Goal: Information Seeking & Learning: Learn about a topic

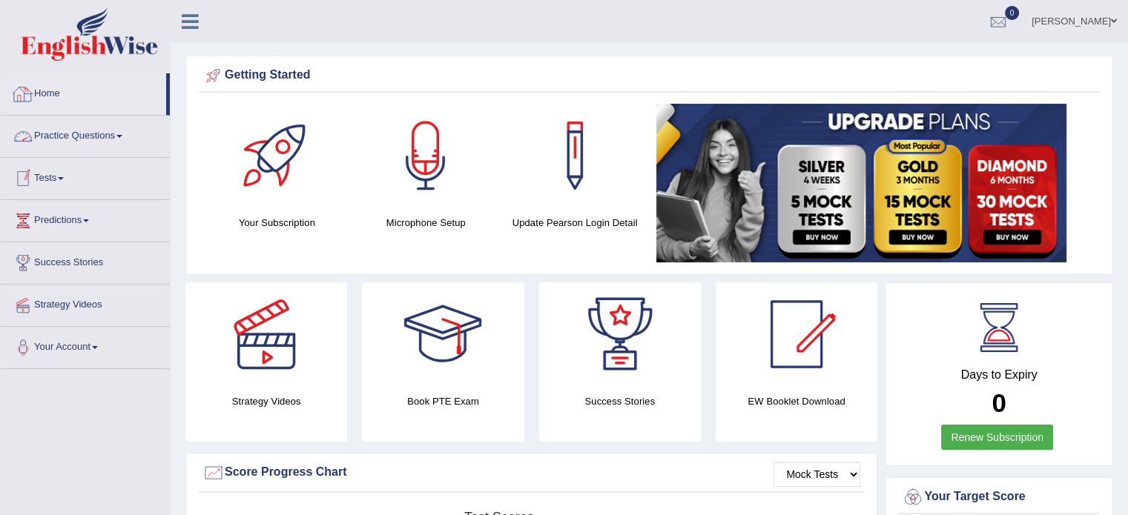
click at [64, 94] on link "Home" at bounding box center [83, 91] width 165 height 37
click at [122, 130] on link "Practice Questions" at bounding box center [85, 134] width 169 height 37
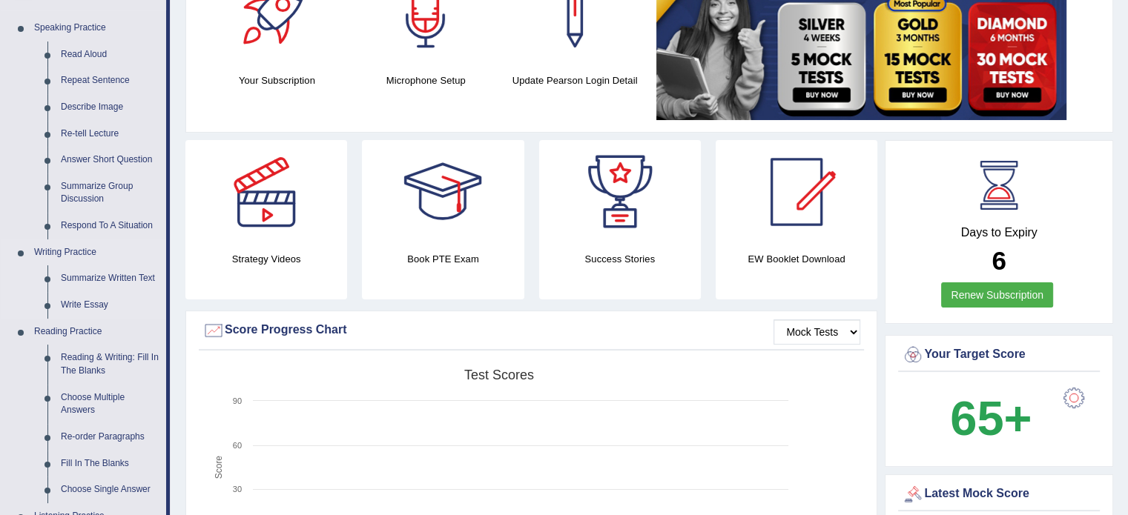
scroll to position [142, 0]
click at [88, 135] on link "Re-tell Lecture" at bounding box center [110, 135] width 112 height 27
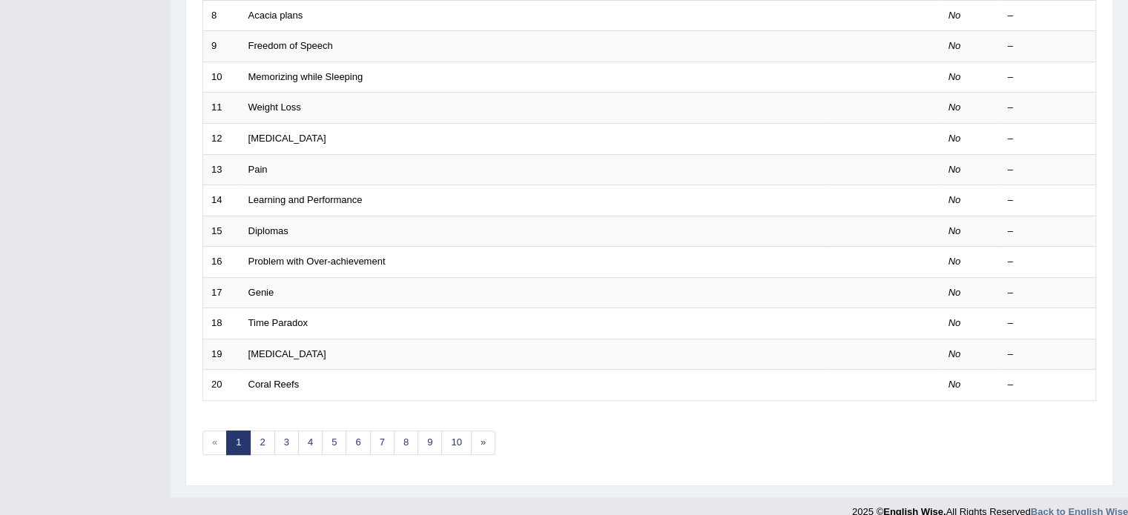
scroll to position [462, 0]
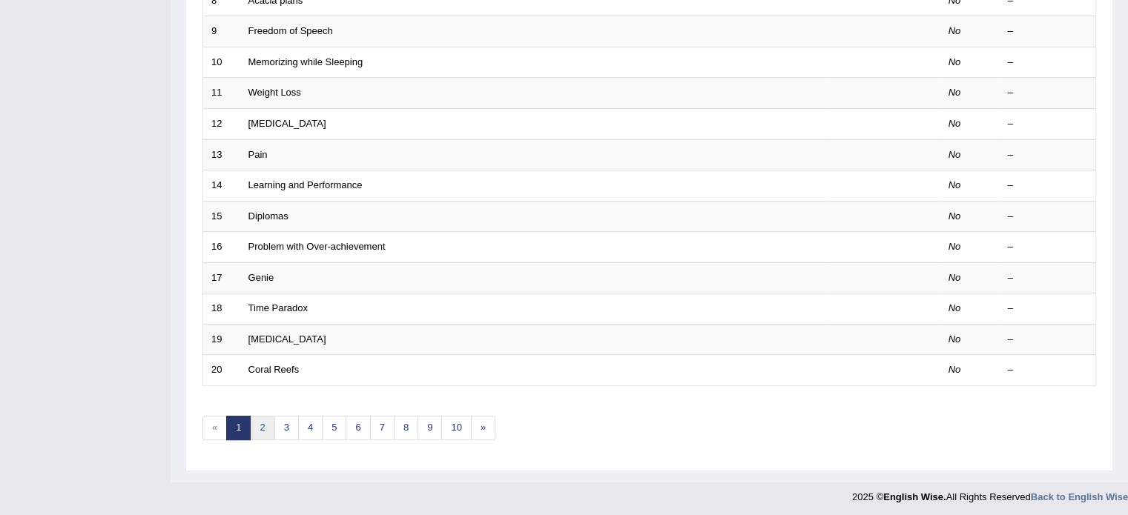
click at [261, 430] on link "2" at bounding box center [262, 428] width 24 height 24
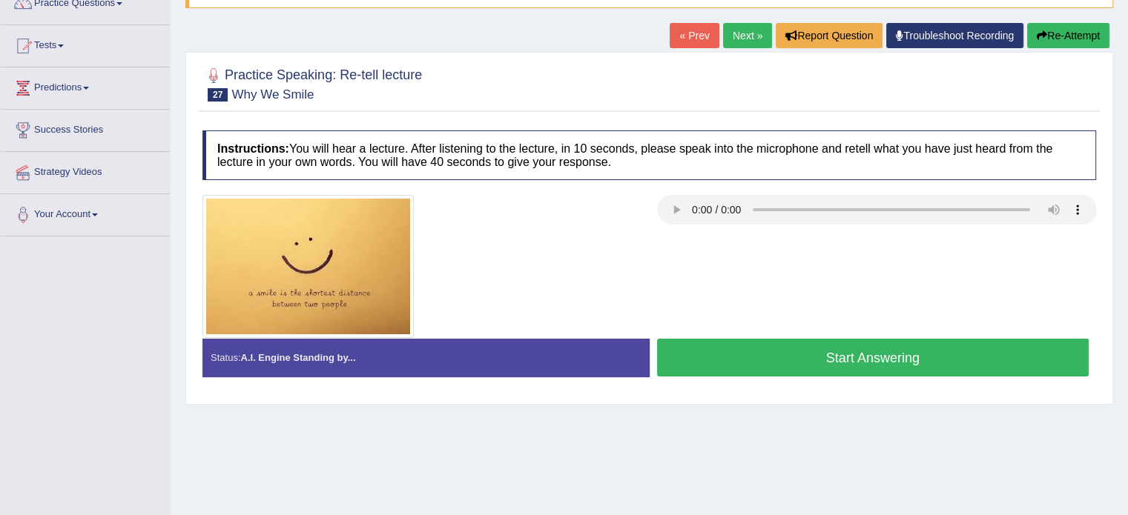
scroll to position [133, 0]
click at [851, 347] on button "Start Answering" at bounding box center [873, 357] width 432 height 38
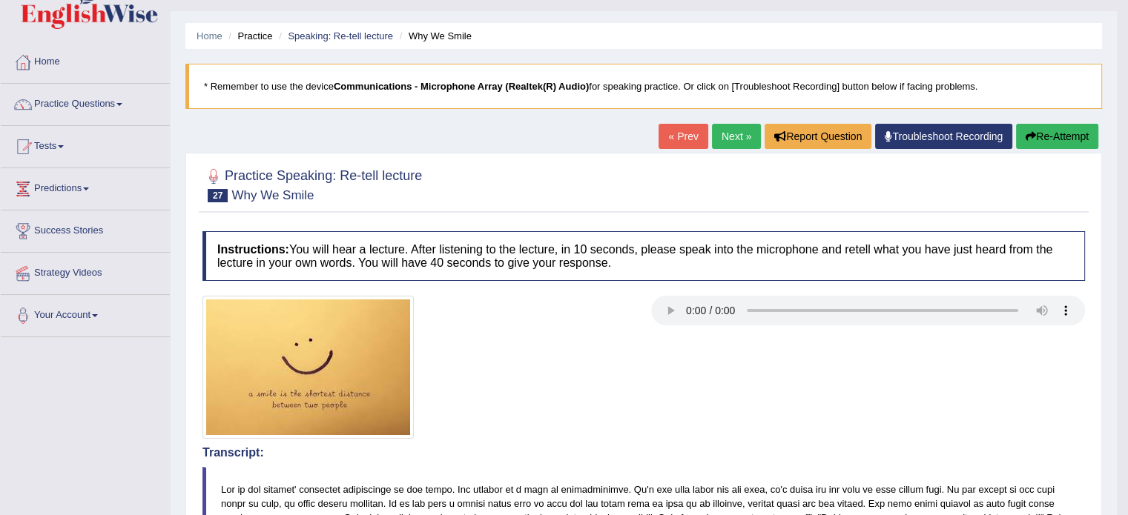
scroll to position [0, 0]
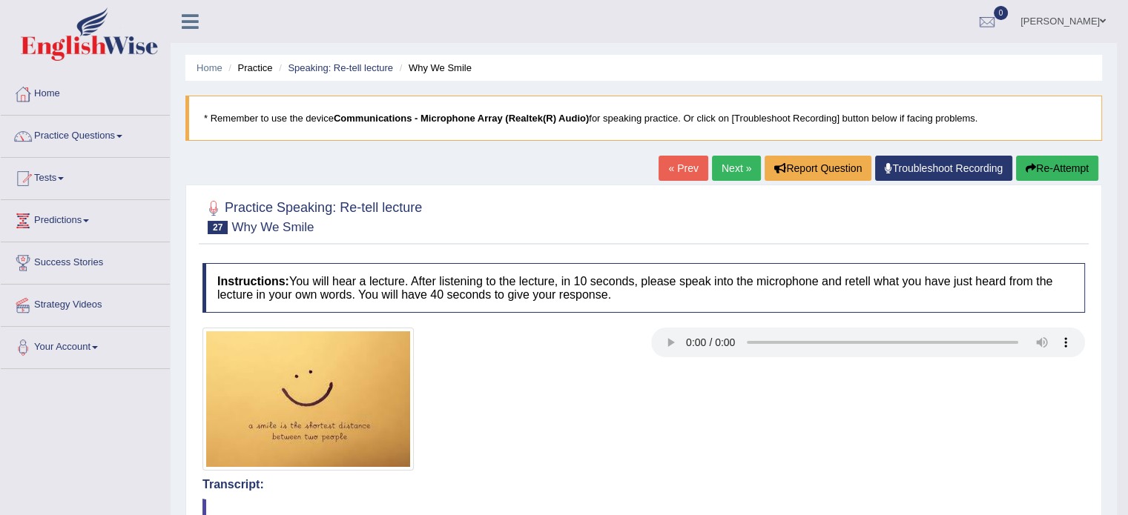
click at [721, 163] on link "Next »" at bounding box center [736, 168] width 49 height 25
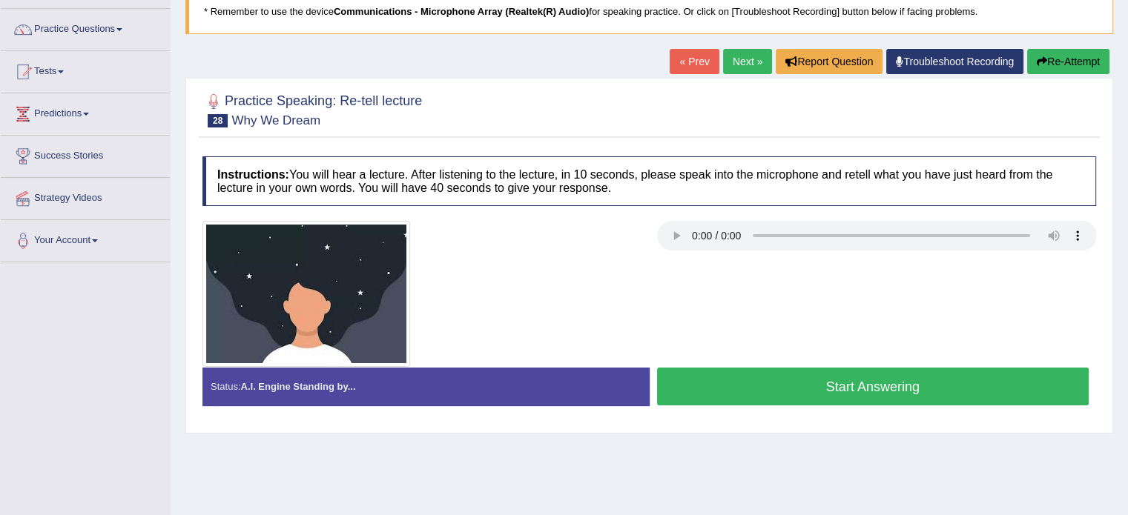
scroll to position [108, 0]
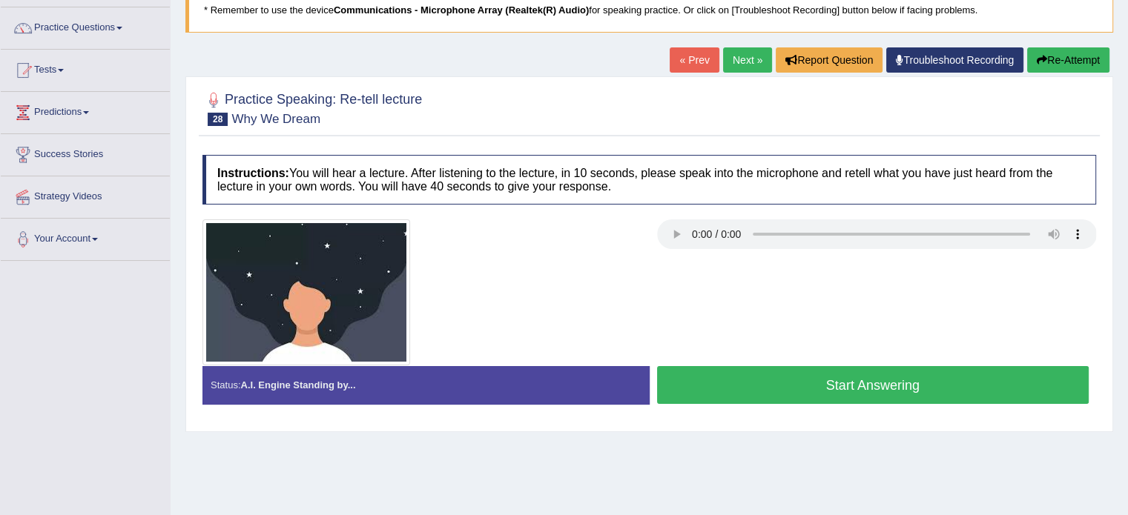
click at [748, 375] on button "Start Answering" at bounding box center [873, 385] width 432 height 38
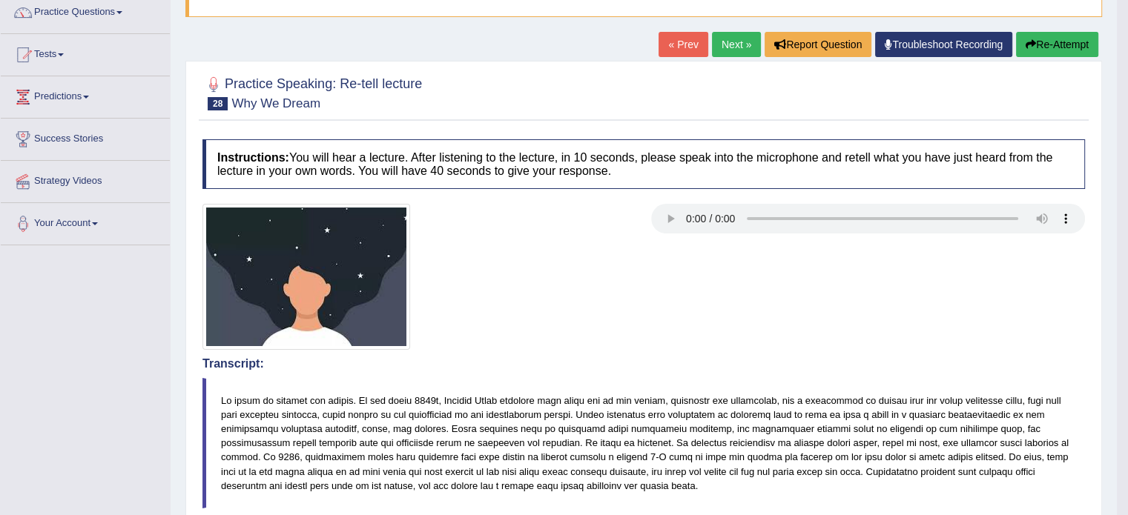
scroll to position [66, 0]
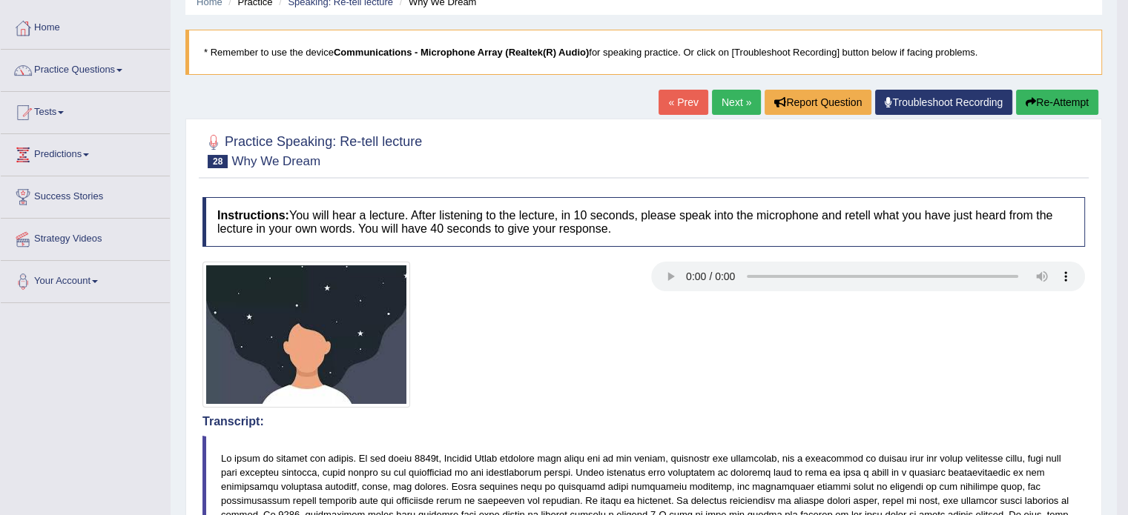
click at [728, 99] on link "Next »" at bounding box center [736, 102] width 49 height 25
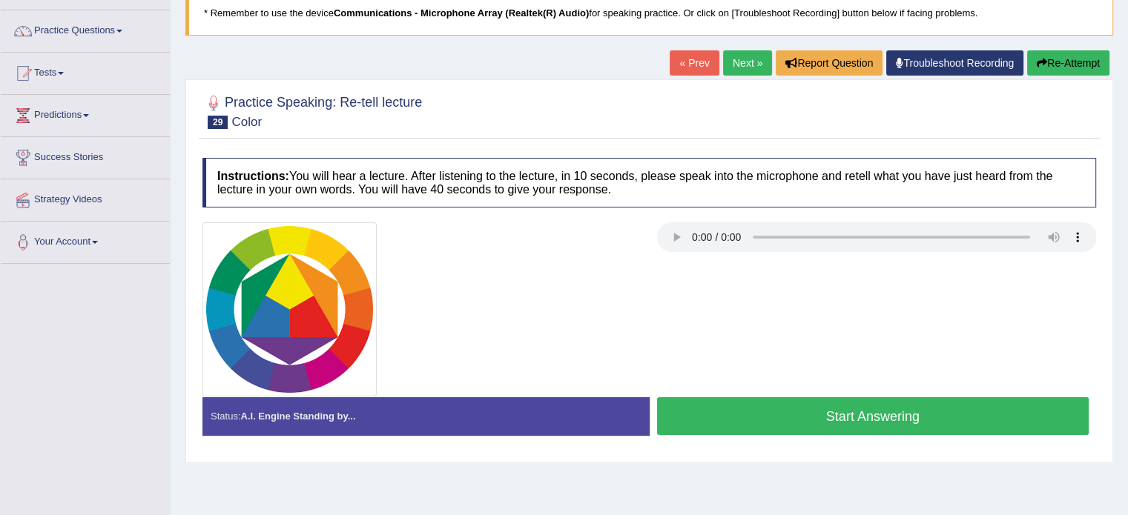
drag, startPoint x: 892, startPoint y: 306, endPoint x: 849, endPoint y: 352, distance: 63.5
click at [849, 352] on div at bounding box center [649, 309] width 908 height 174
click at [757, 415] on button "Start Answering" at bounding box center [873, 416] width 432 height 38
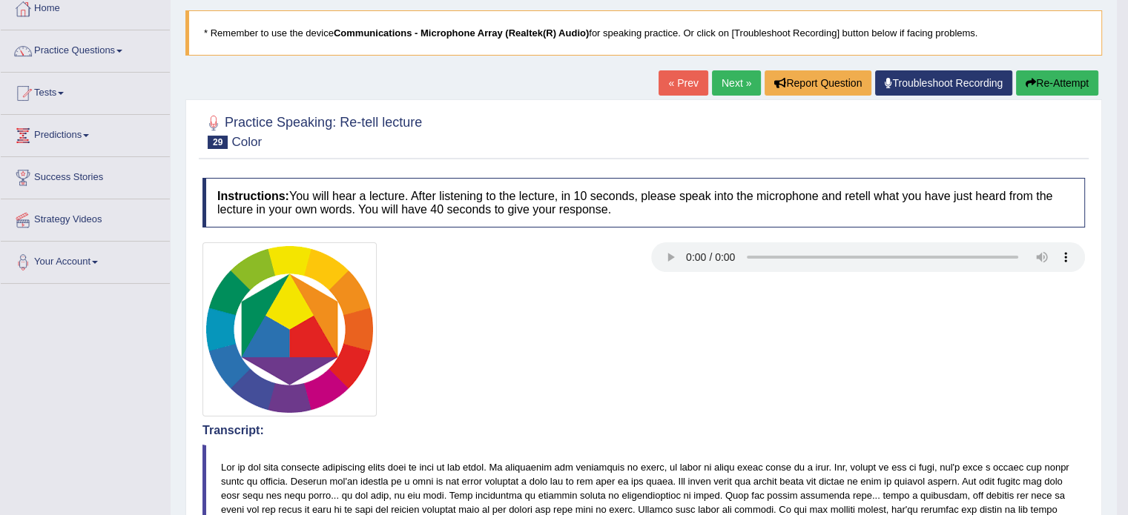
scroll to position [83, 0]
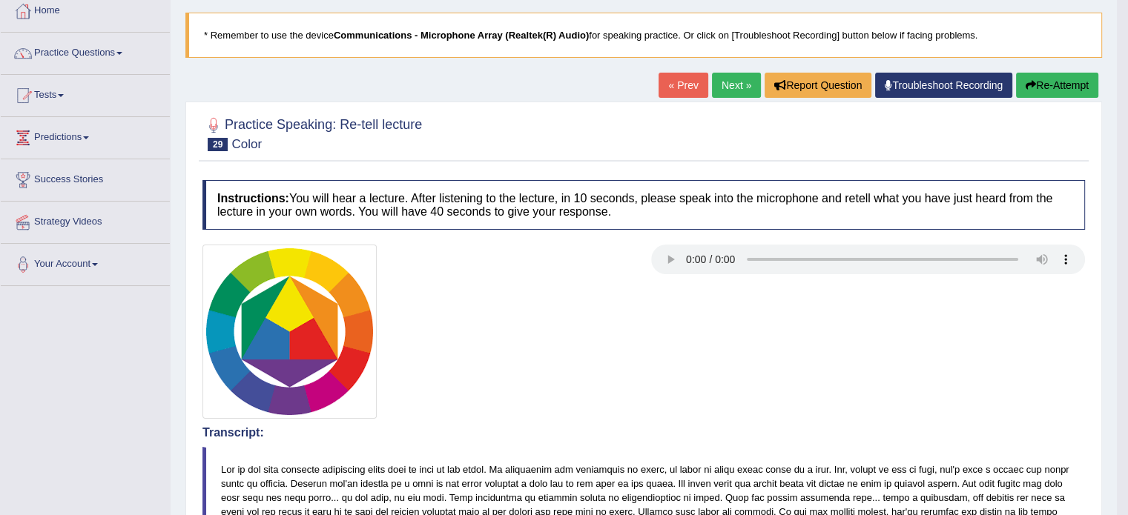
click at [728, 85] on link "Next »" at bounding box center [736, 85] width 49 height 25
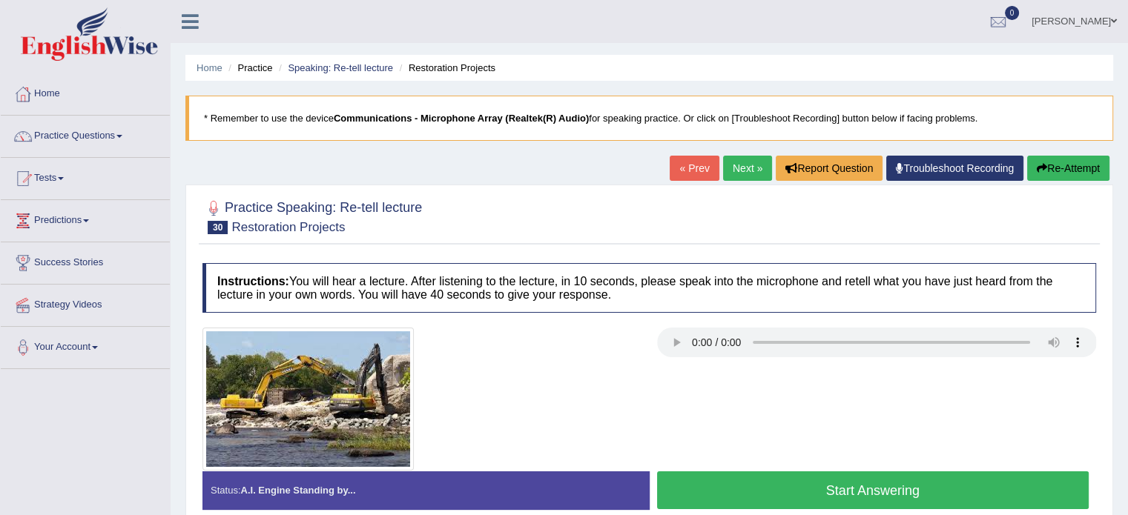
click at [134, 122] on link "Practice Questions" at bounding box center [85, 134] width 169 height 37
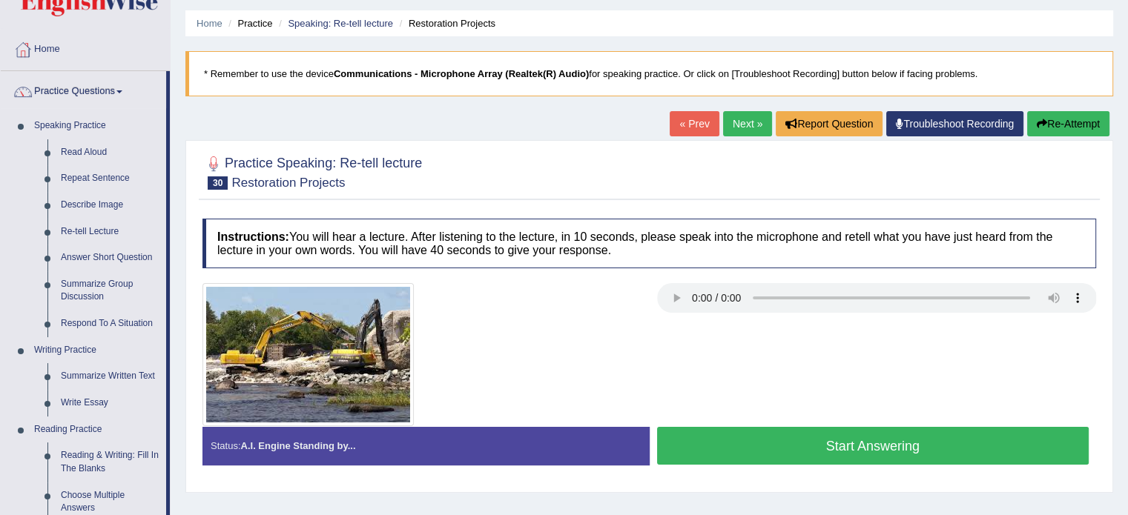
scroll to position [56, 0]
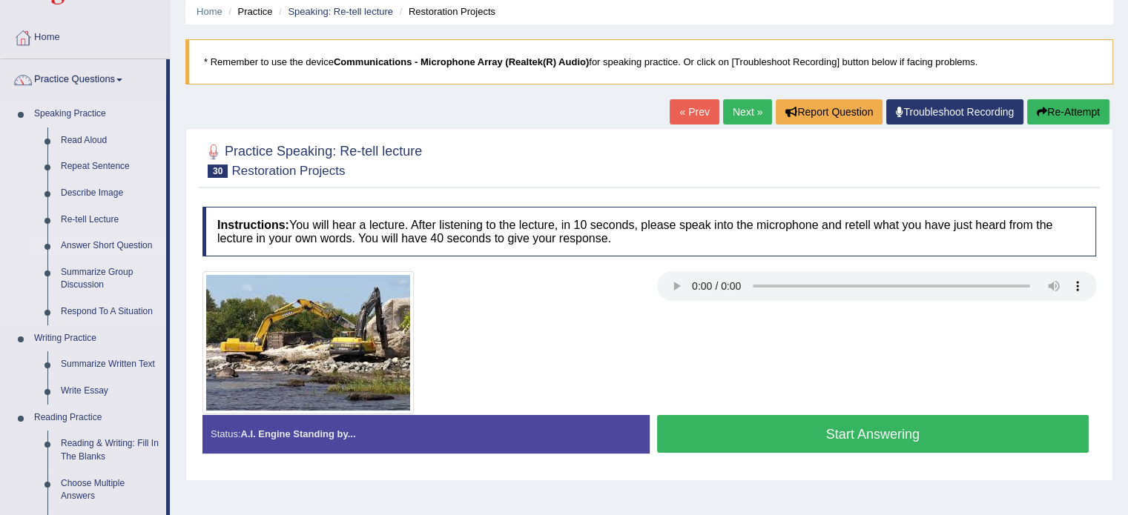
click at [76, 255] on link "Answer Short Question" at bounding box center [110, 246] width 112 height 27
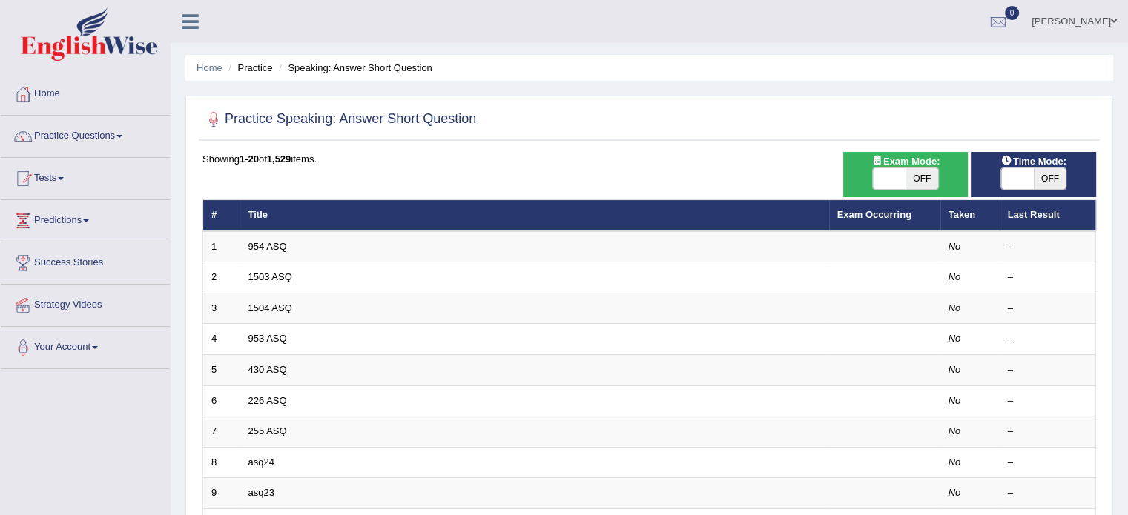
click at [916, 176] on span "OFF" at bounding box center [921, 178] width 33 height 21
checkbox input "true"
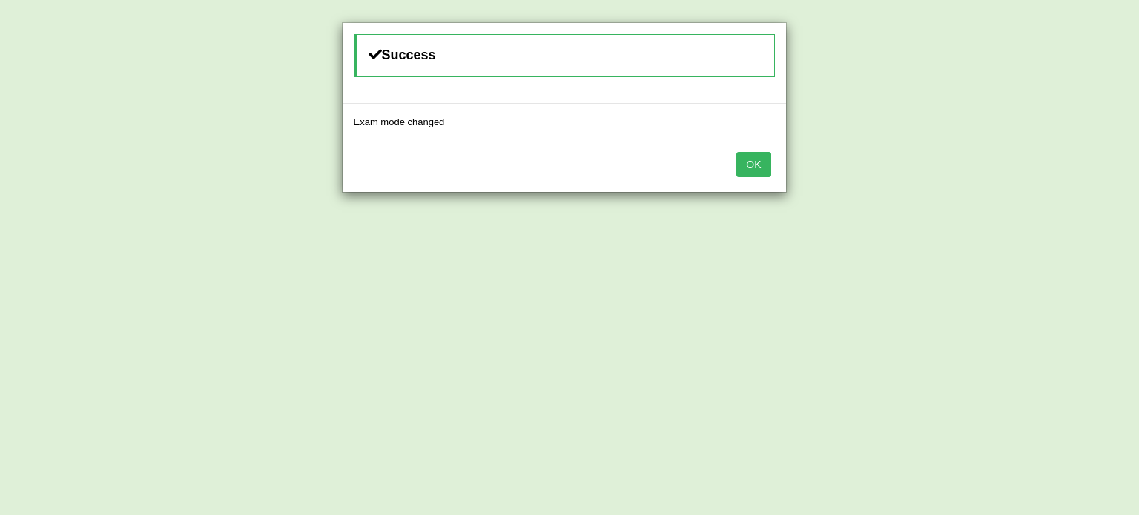
click at [756, 165] on button "OK" at bounding box center [753, 164] width 34 height 25
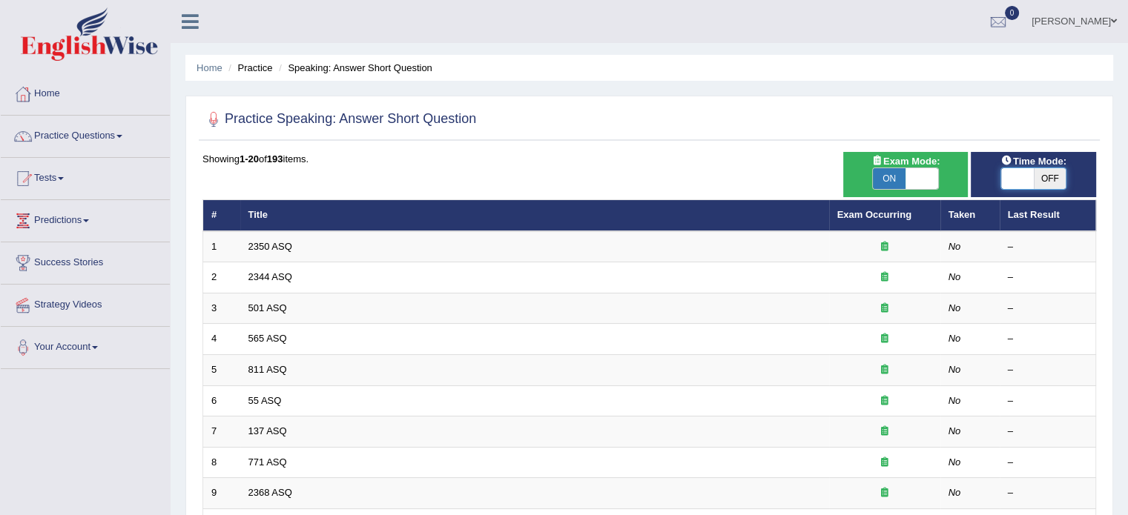
click at [1023, 179] on span at bounding box center [1017, 178] width 33 height 21
checkbox input "true"
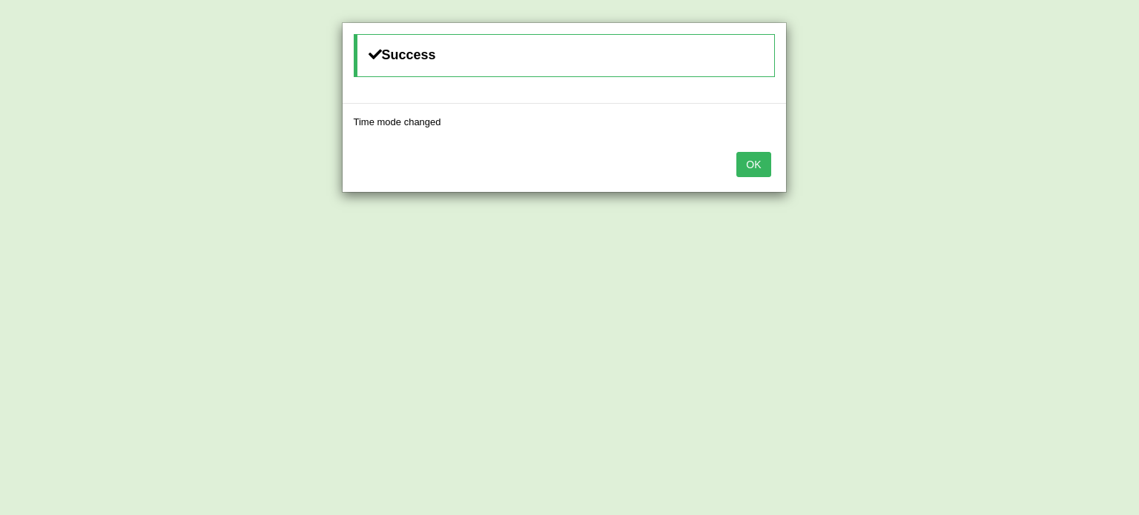
click at [761, 166] on button "OK" at bounding box center [753, 164] width 34 height 25
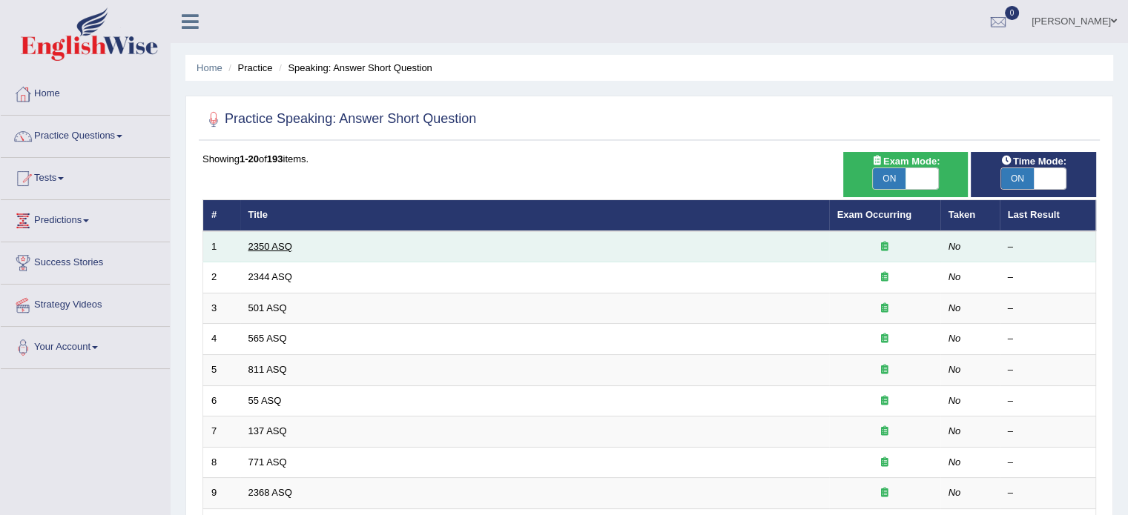
click at [271, 248] on link "2350 ASQ" at bounding box center [270, 246] width 44 height 11
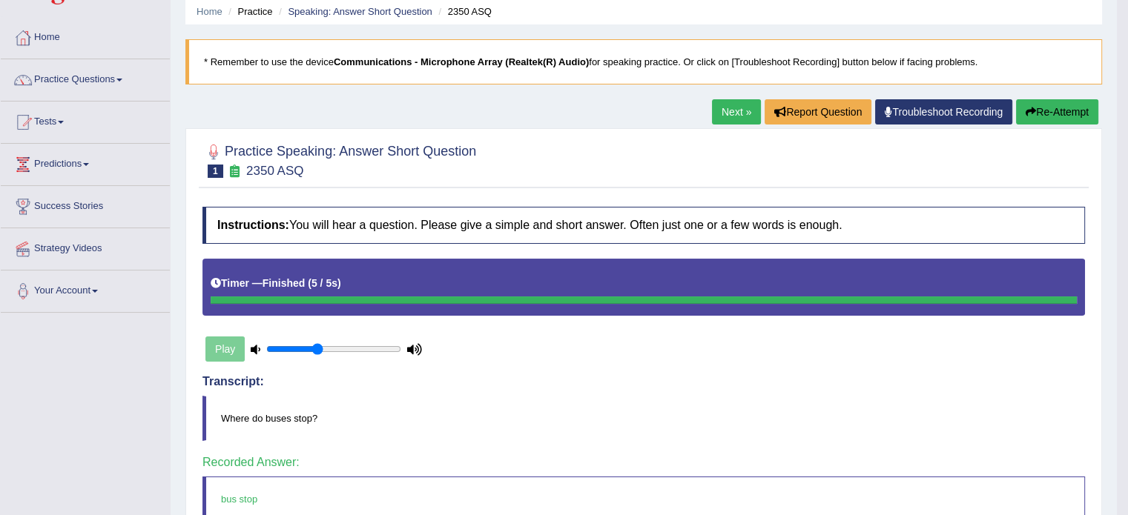
scroll to position [52, 0]
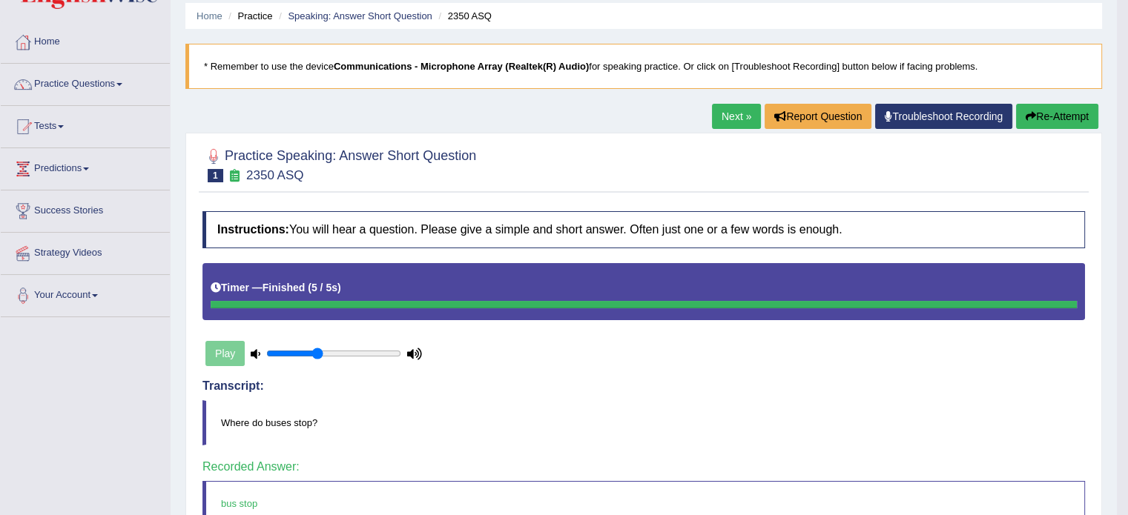
click at [730, 122] on link "Next »" at bounding box center [736, 116] width 49 height 25
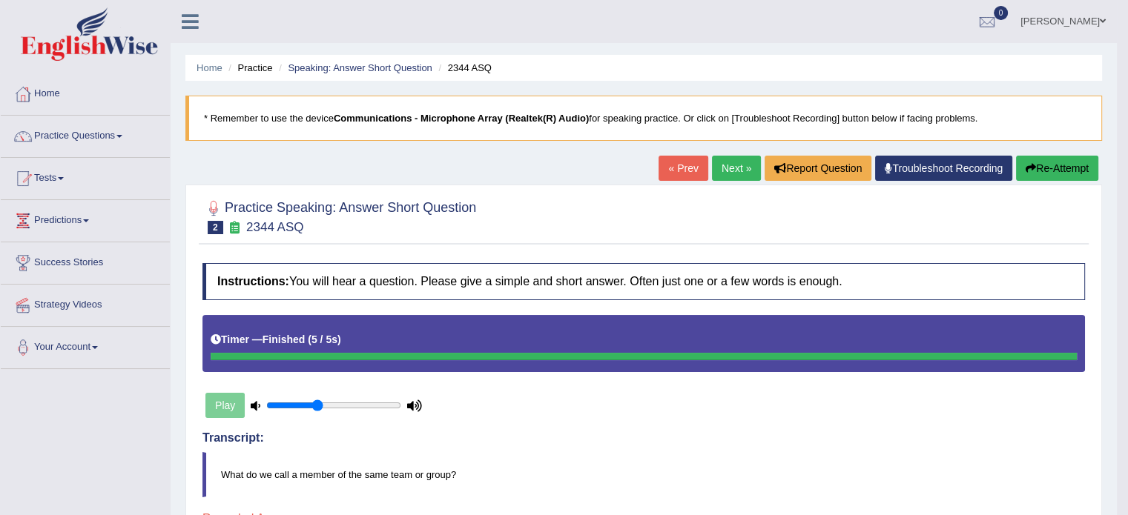
click at [732, 171] on link "Next »" at bounding box center [736, 168] width 49 height 25
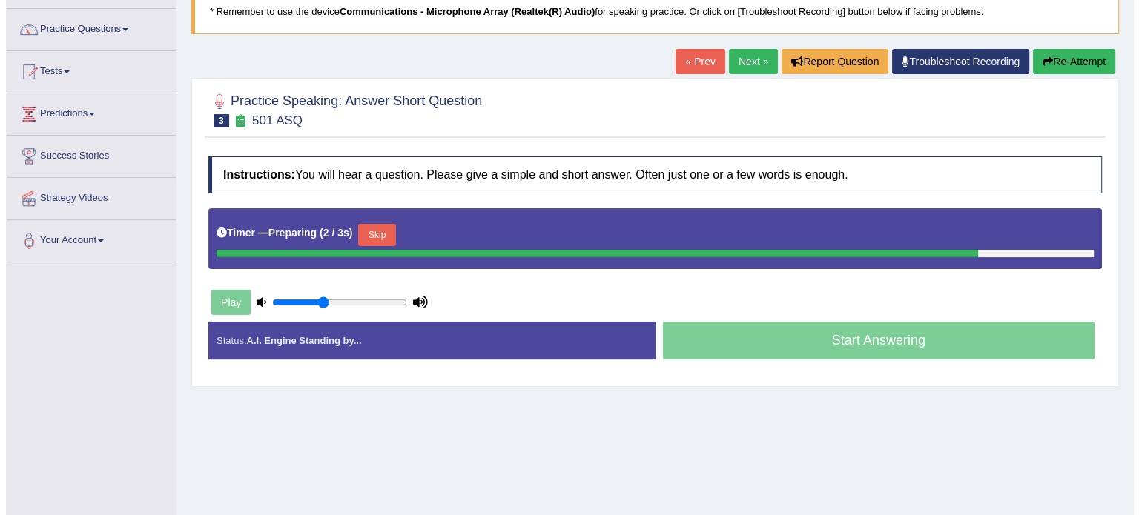
scroll to position [115, 0]
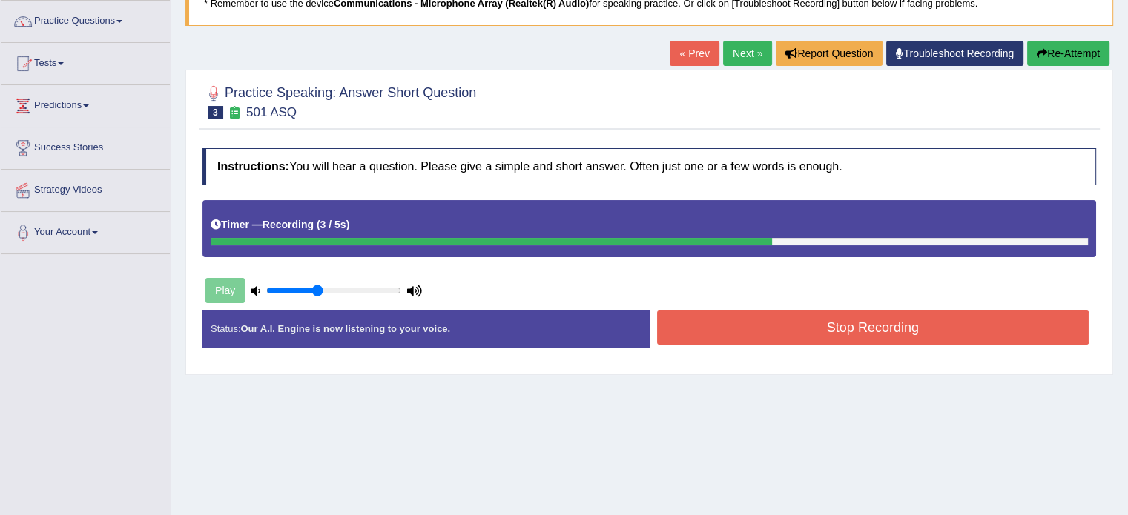
click at [948, 332] on button "Stop Recording" at bounding box center [873, 328] width 432 height 34
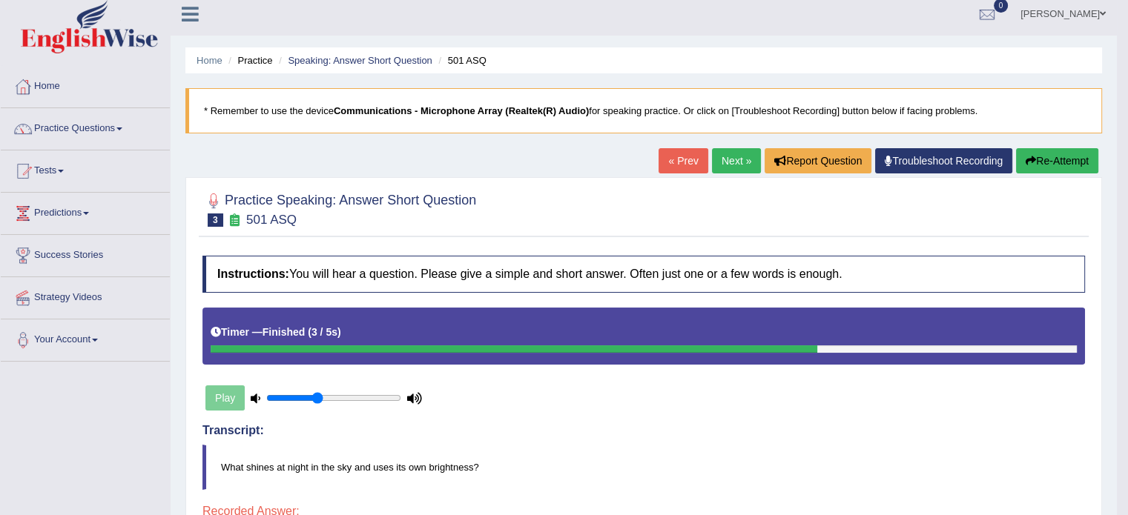
scroll to position [0, 0]
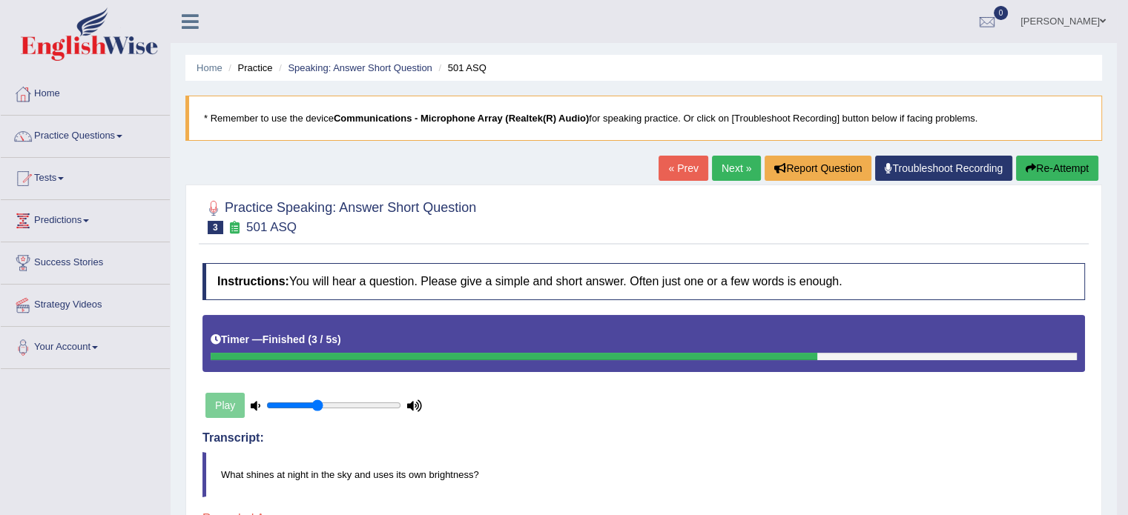
click at [717, 165] on link "Next »" at bounding box center [736, 168] width 49 height 25
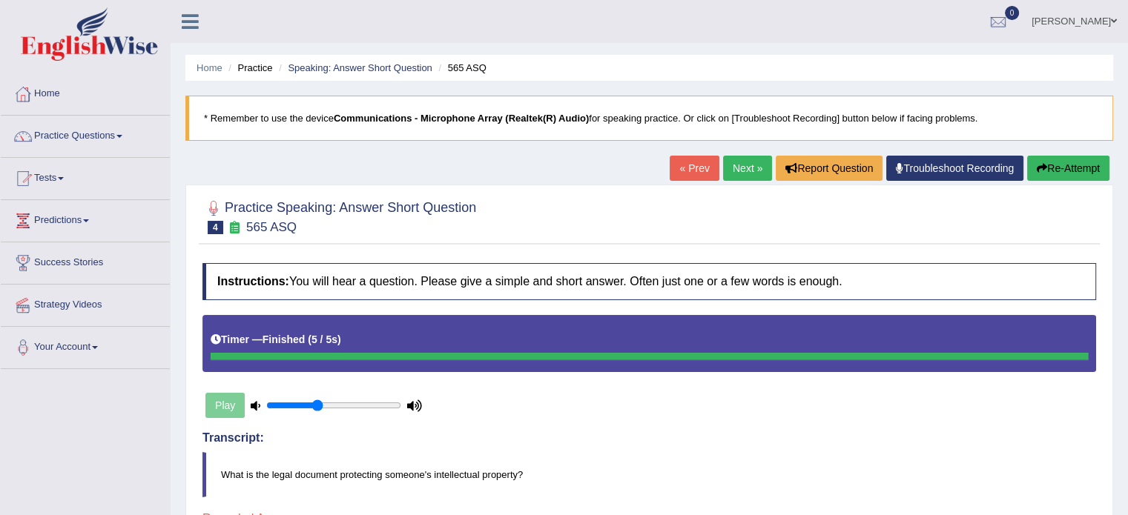
click at [746, 165] on link "Next »" at bounding box center [747, 168] width 49 height 25
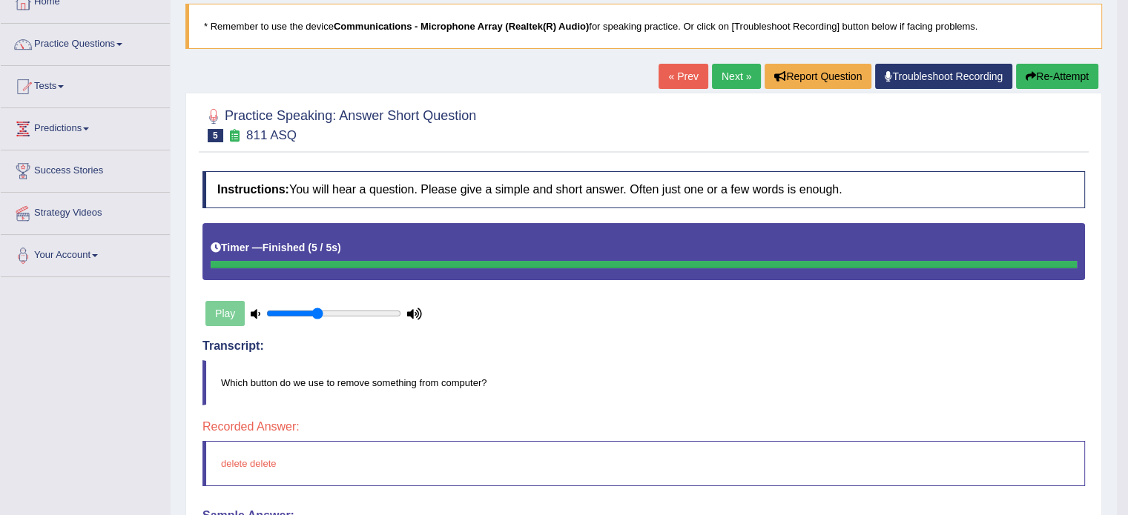
scroll to position [85, 0]
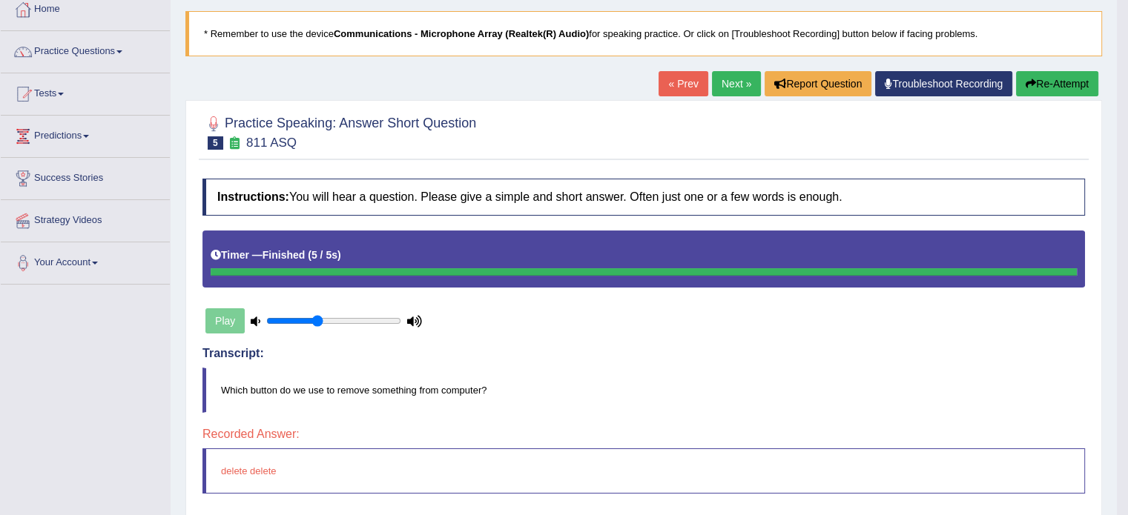
click at [1060, 89] on button "Re-Attempt" at bounding box center [1057, 83] width 82 height 25
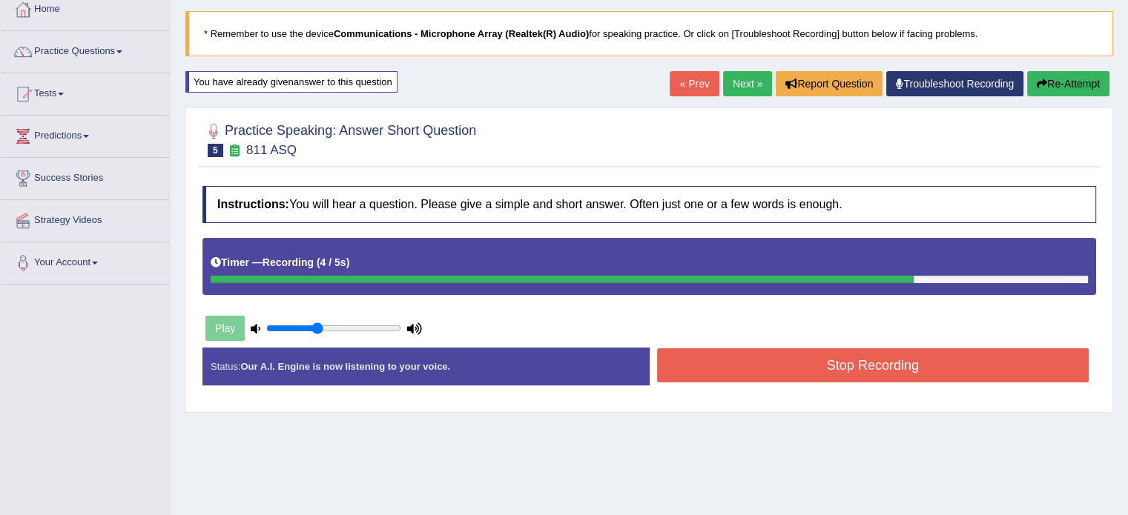
click at [960, 366] on button "Stop Recording" at bounding box center [873, 366] width 432 height 34
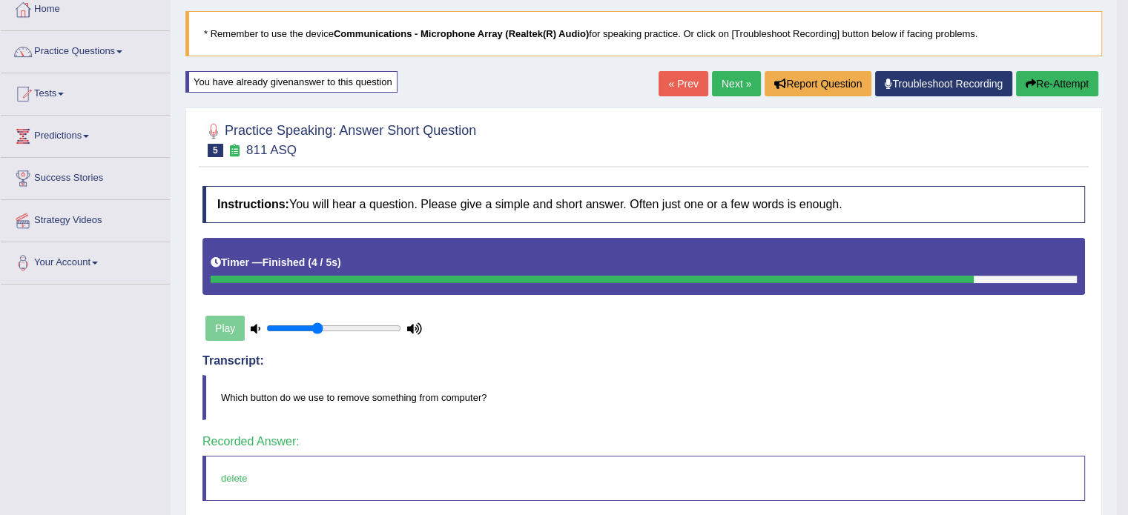
click at [721, 80] on link "Next »" at bounding box center [736, 83] width 49 height 25
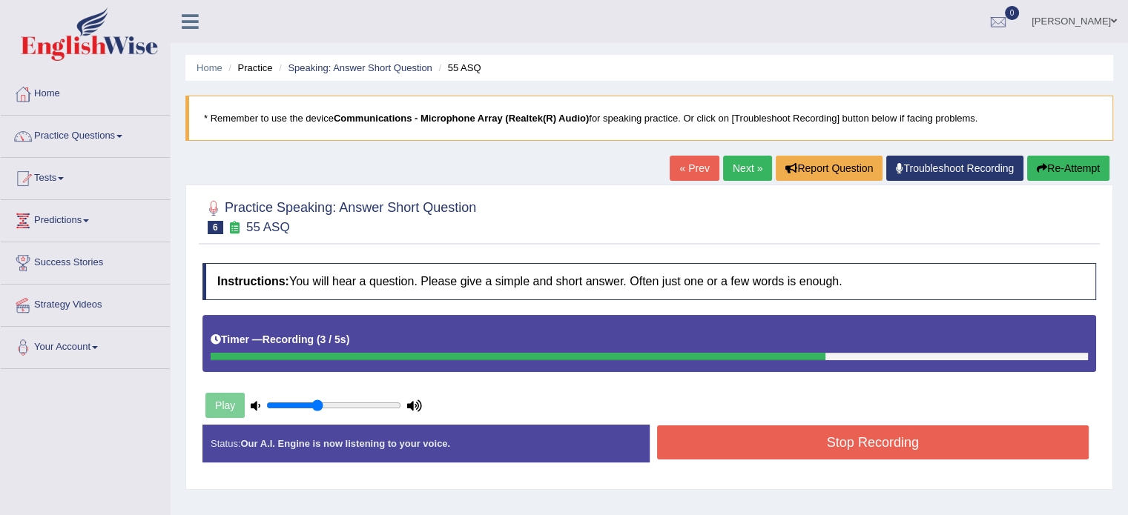
click at [952, 449] on button "Stop Recording" at bounding box center [873, 443] width 432 height 34
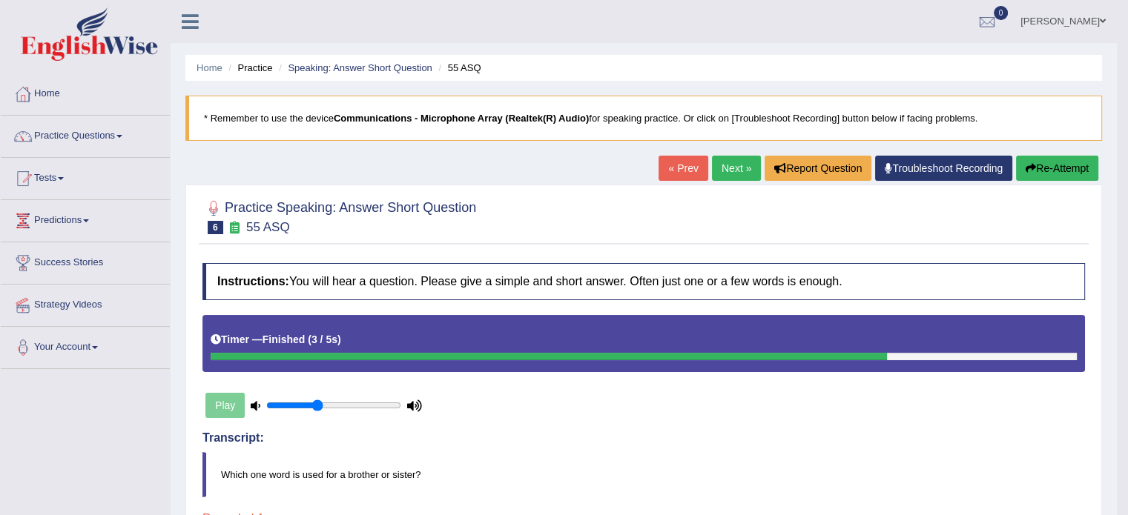
click at [1052, 167] on button "Re-Attempt" at bounding box center [1057, 168] width 82 height 25
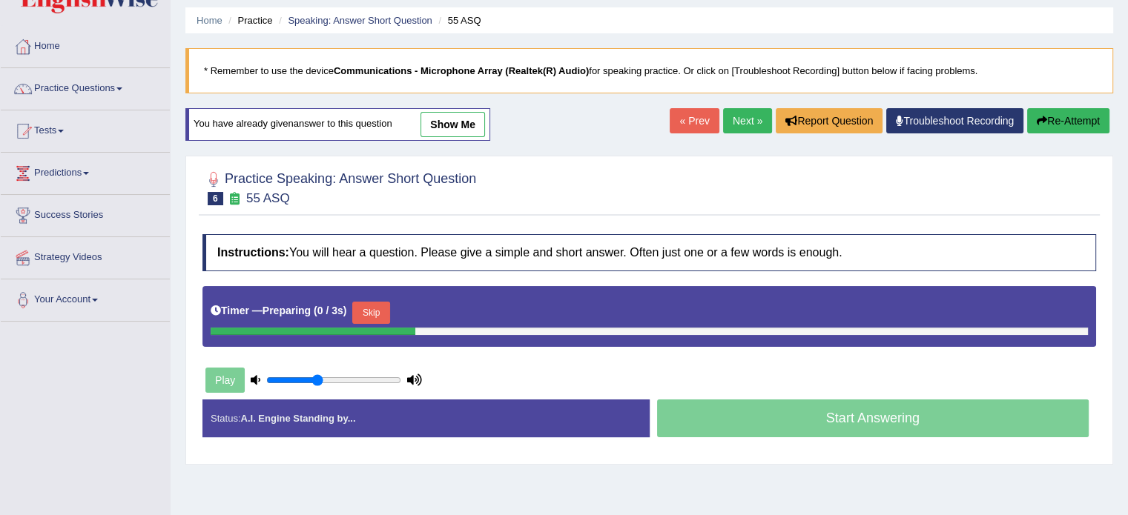
scroll to position [81, 0]
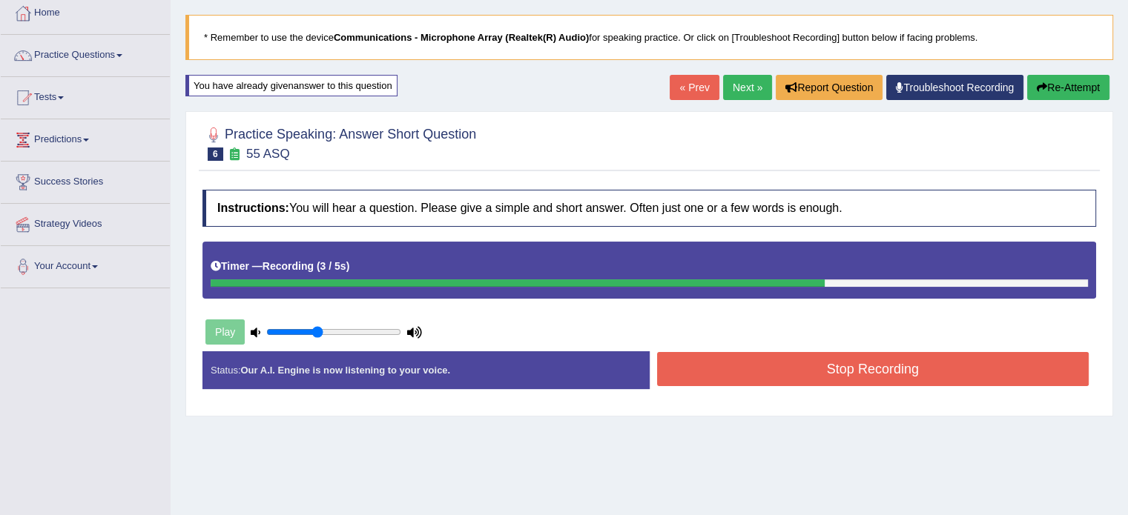
click at [958, 366] on button "Stop Recording" at bounding box center [873, 369] width 432 height 34
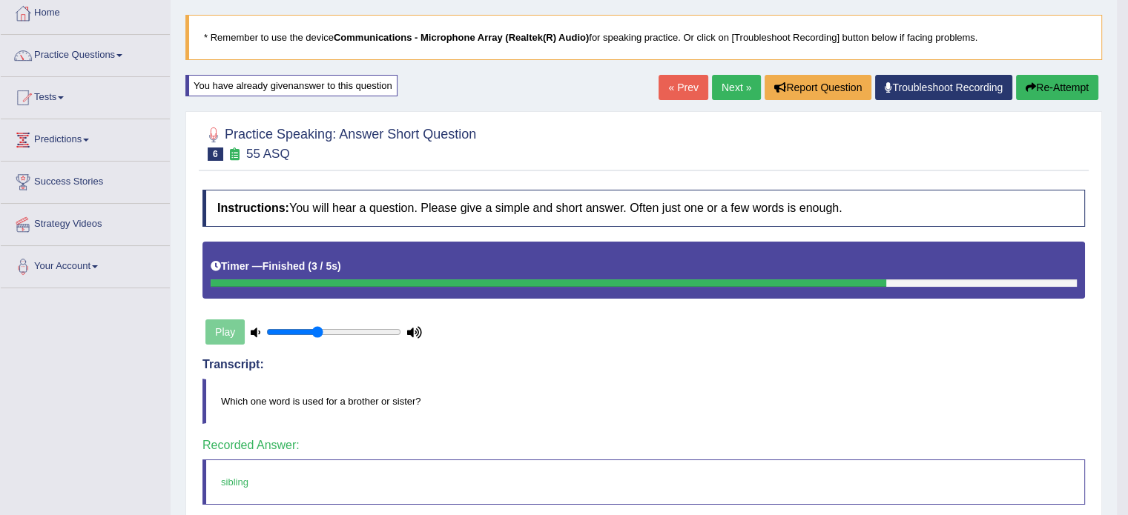
click at [712, 94] on link "Next »" at bounding box center [736, 87] width 49 height 25
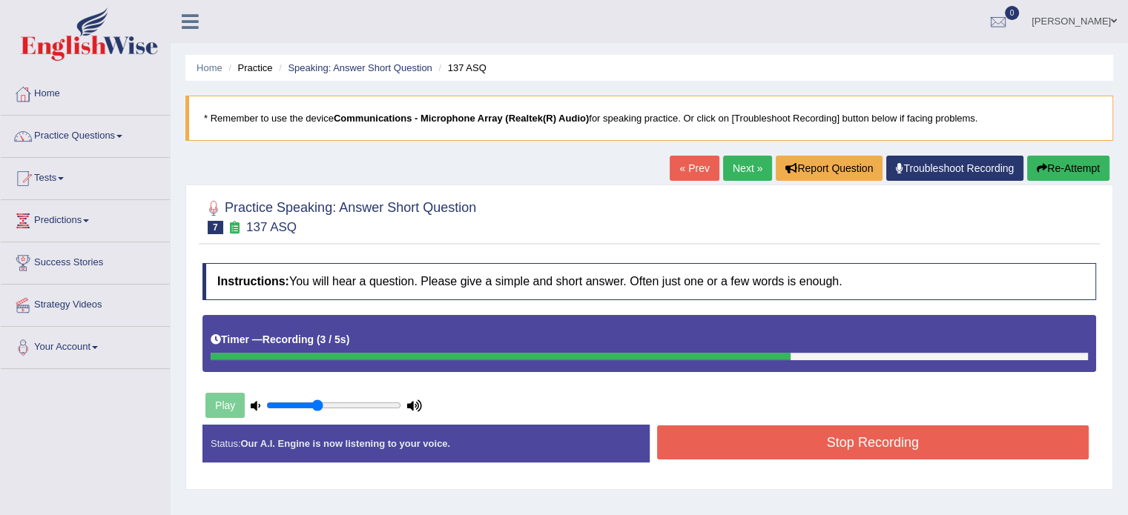
click at [891, 452] on button "Stop Recording" at bounding box center [873, 443] width 432 height 34
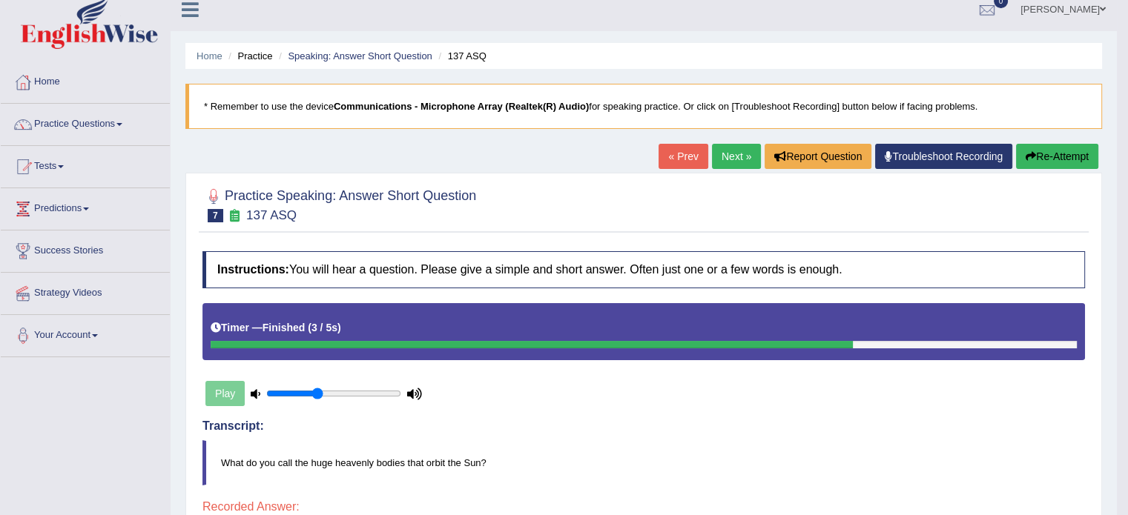
scroll to position [8, 0]
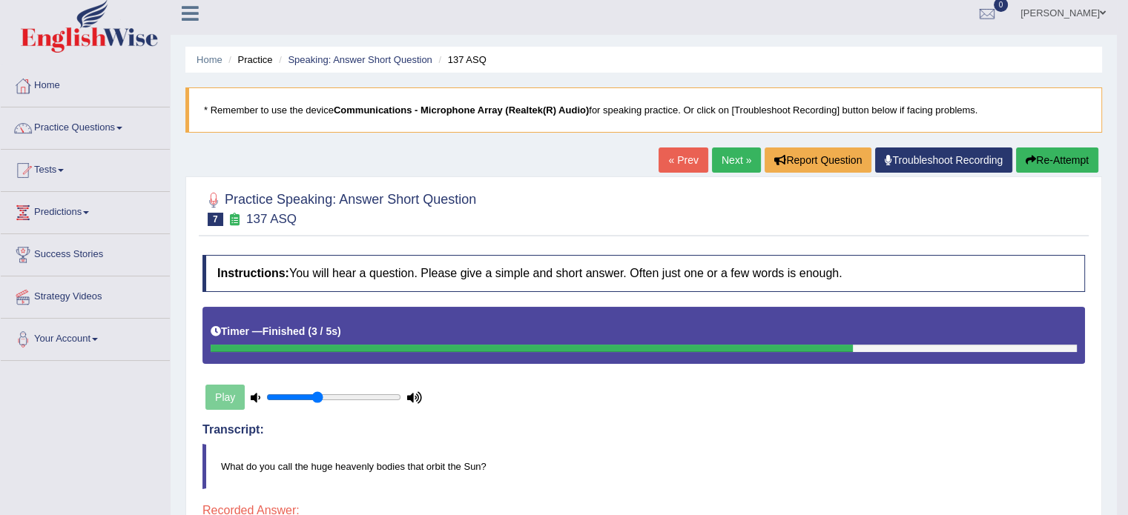
click at [1065, 160] on button "Re-Attempt" at bounding box center [1057, 160] width 82 height 25
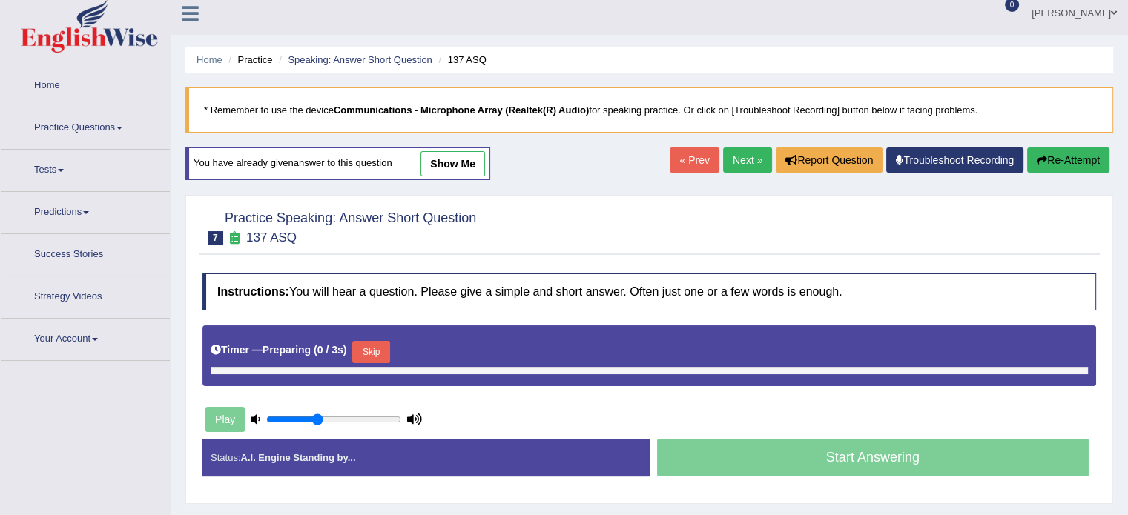
scroll to position [8, 0]
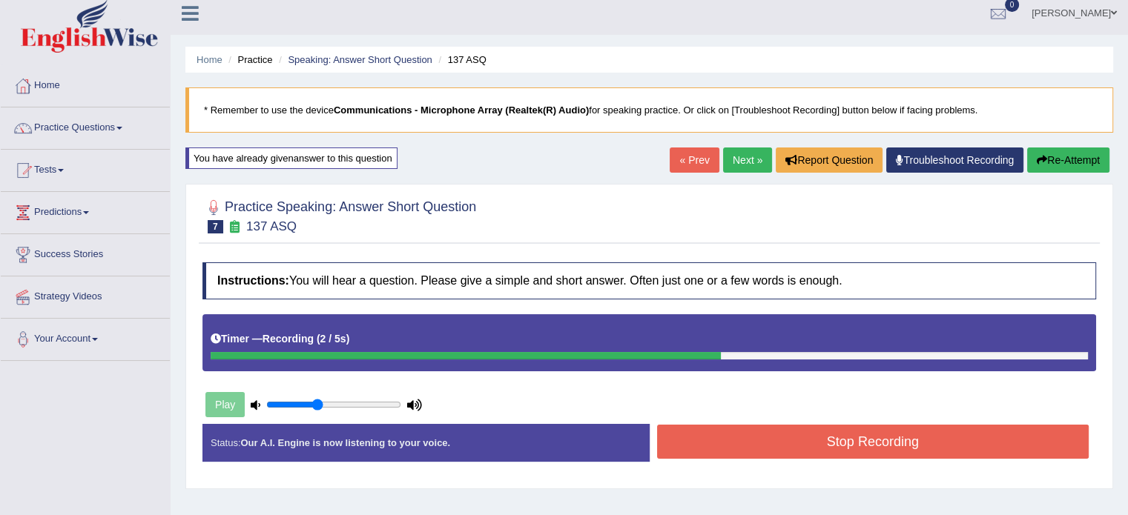
click at [887, 456] on button "Stop Recording" at bounding box center [873, 442] width 432 height 34
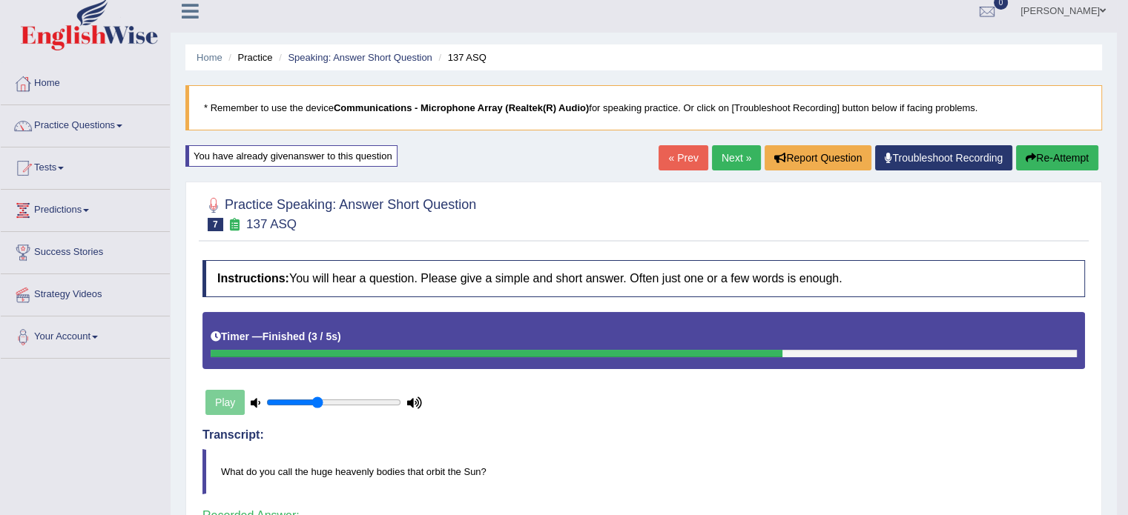
scroll to position [0, 0]
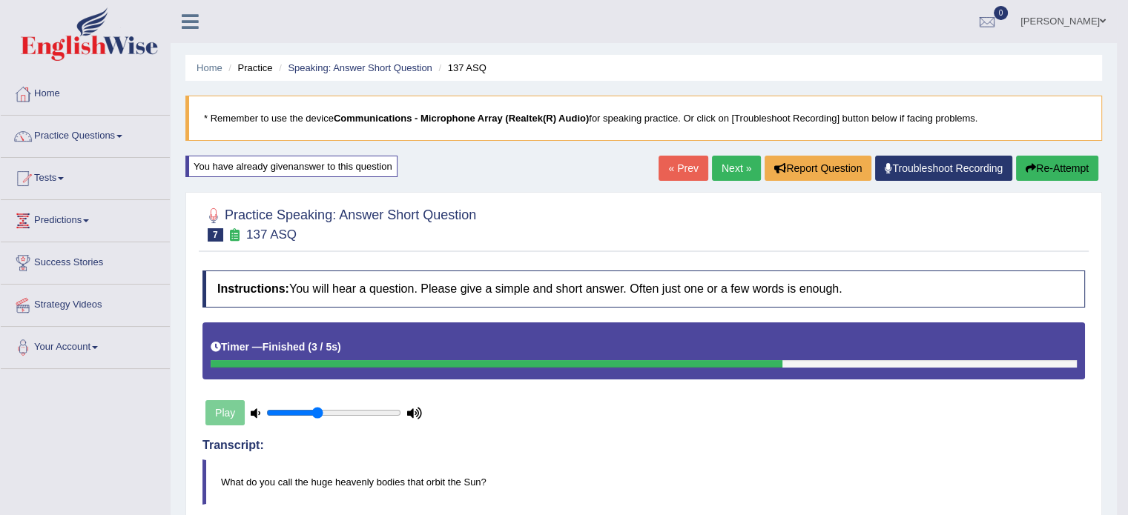
click at [719, 168] on link "Next »" at bounding box center [736, 168] width 49 height 25
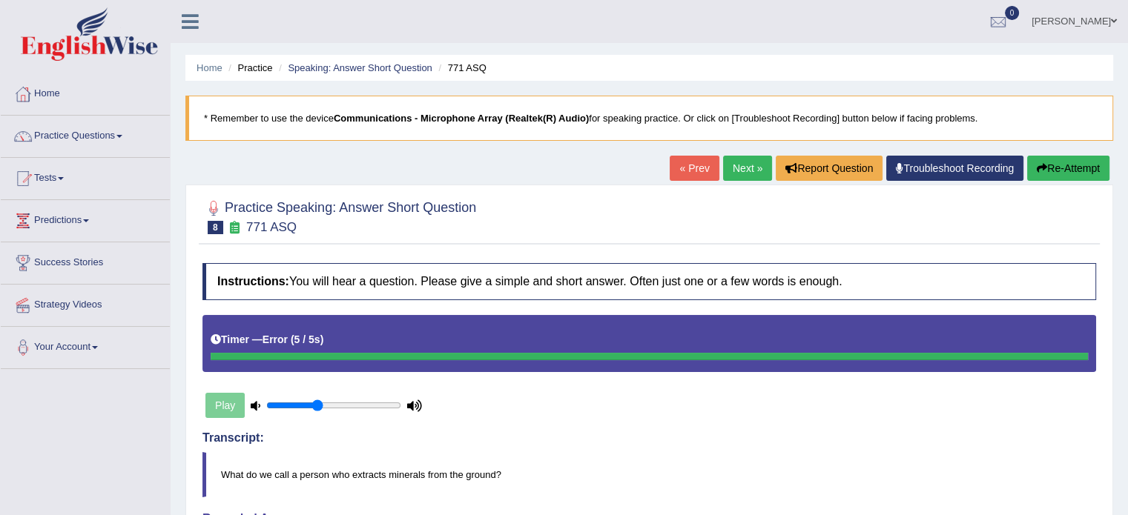
click at [1068, 167] on button "Re-Attempt" at bounding box center [1068, 168] width 82 height 25
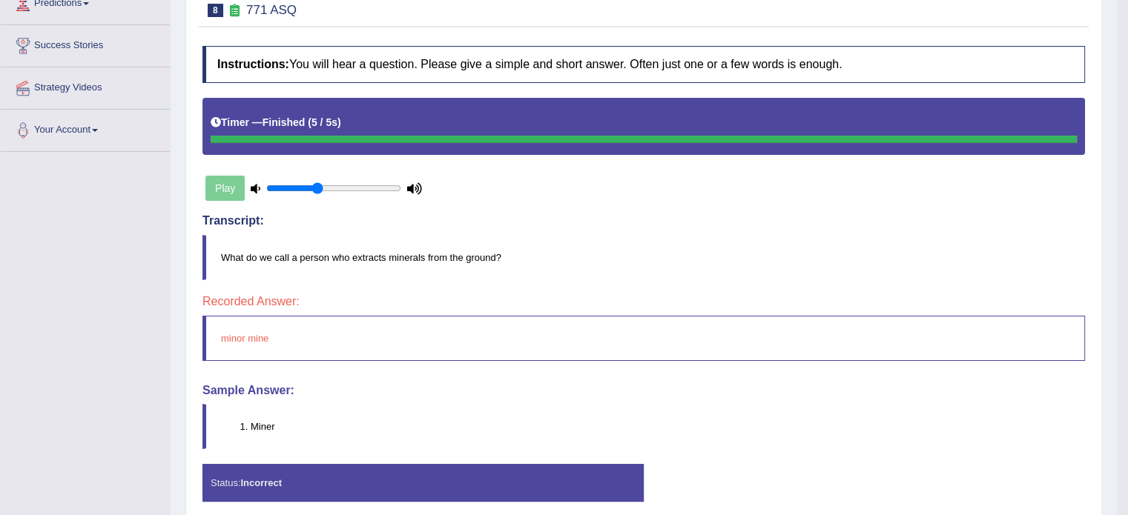
scroll to position [219, 0]
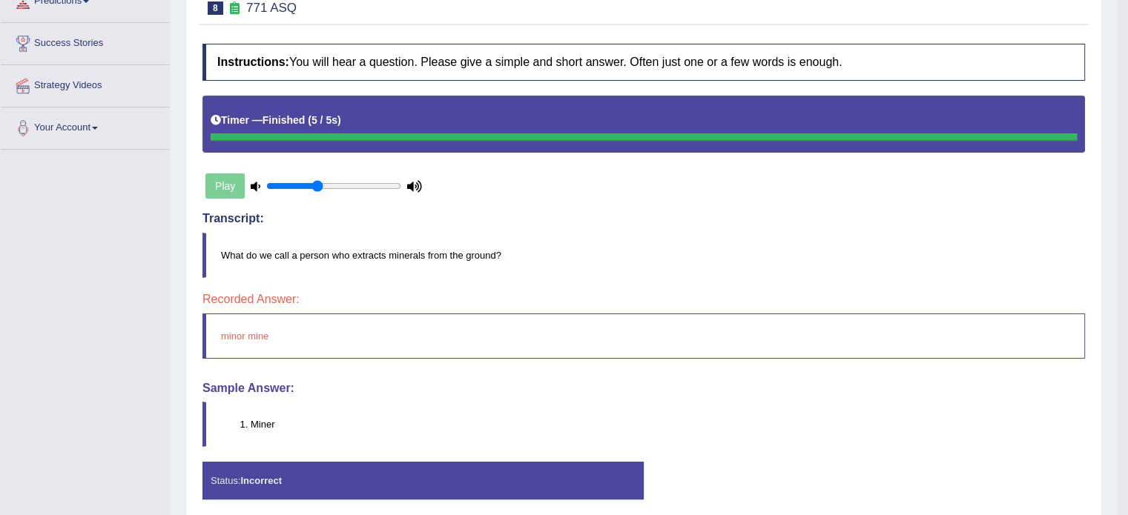
click at [389, 421] on li "Miner" at bounding box center [667, 424] width 833 height 14
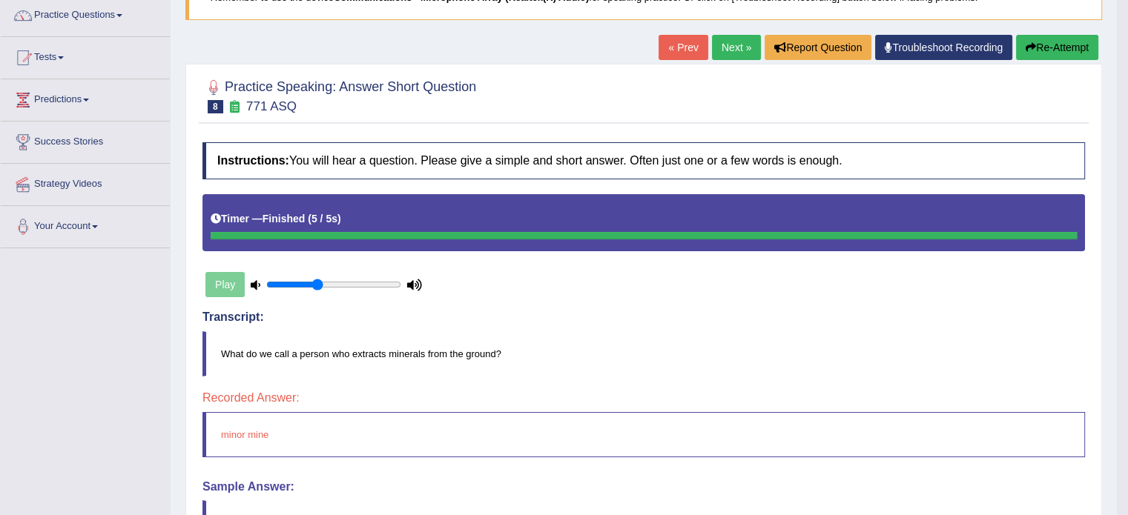
scroll to position [0, 0]
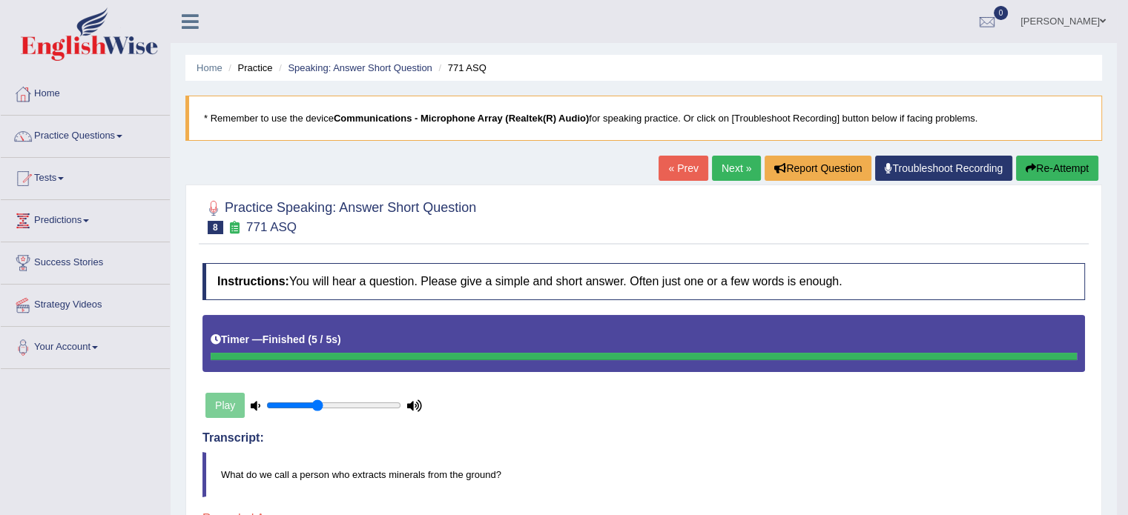
click at [1046, 165] on button "Re-Attempt" at bounding box center [1057, 168] width 82 height 25
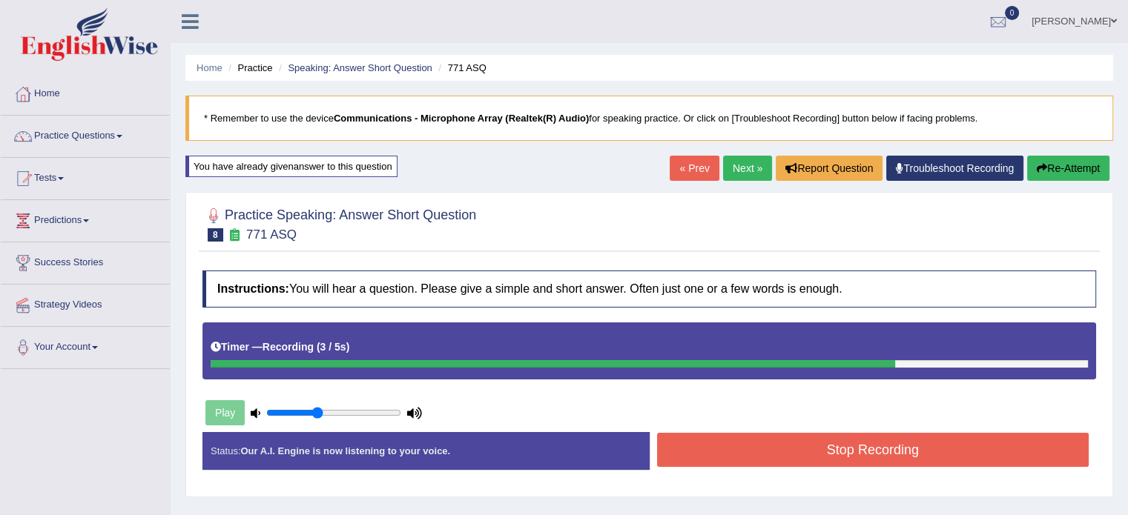
click at [914, 455] on button "Stop Recording" at bounding box center [873, 450] width 432 height 34
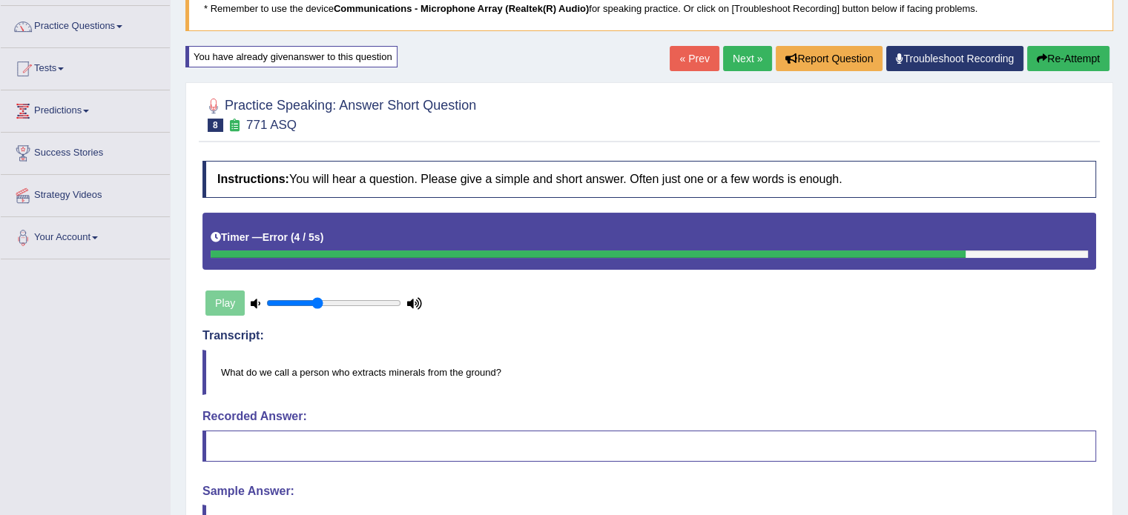
scroll to position [94, 0]
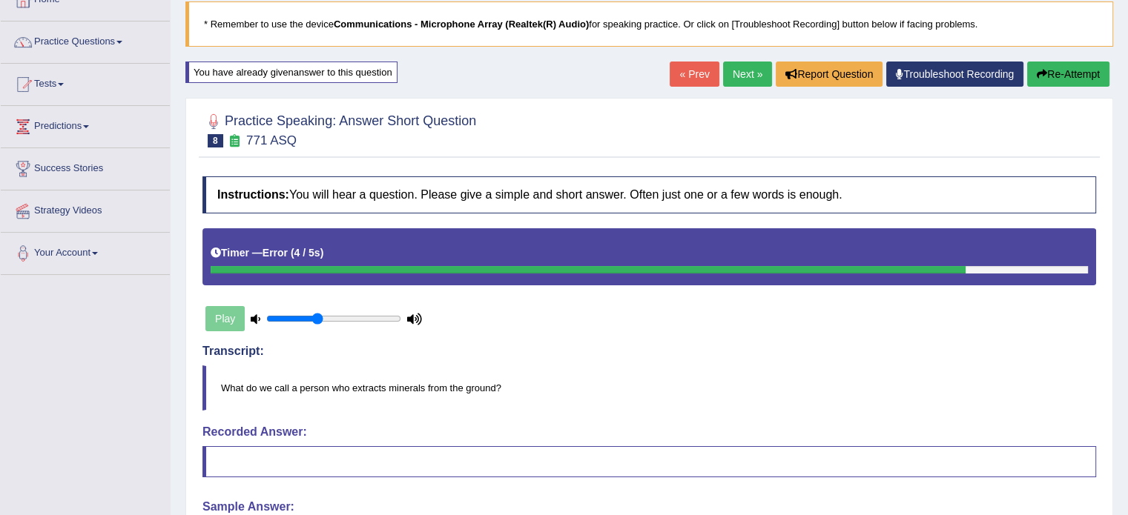
click at [1086, 79] on button "Re-Attempt" at bounding box center [1068, 74] width 82 height 25
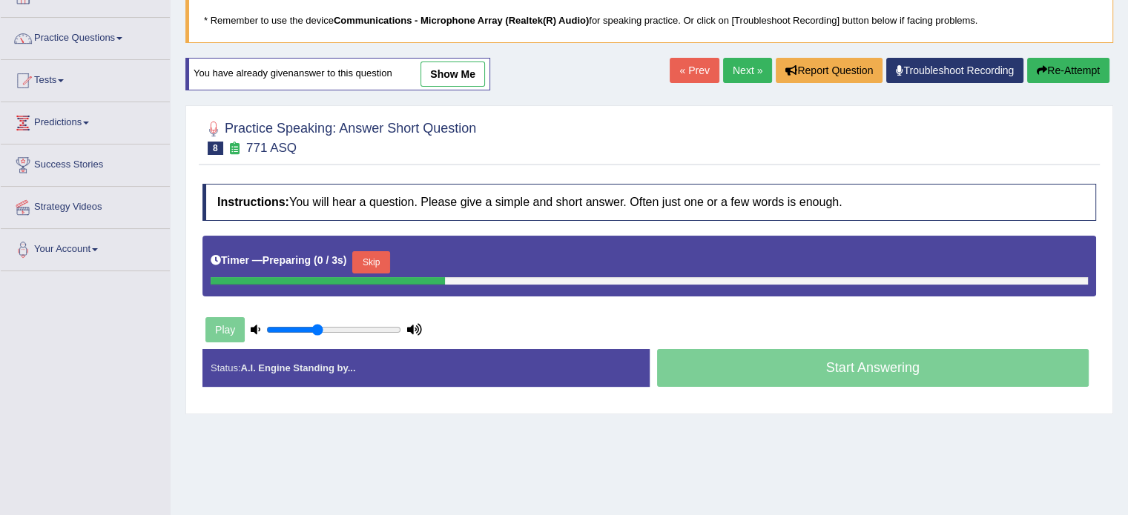
scroll to position [94, 0]
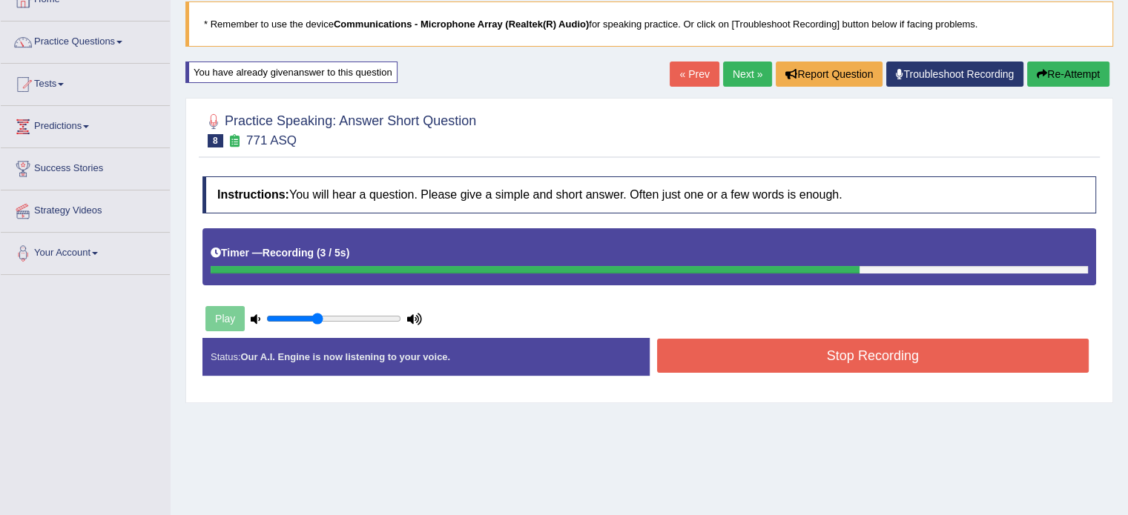
click at [920, 354] on button "Stop Recording" at bounding box center [873, 356] width 432 height 34
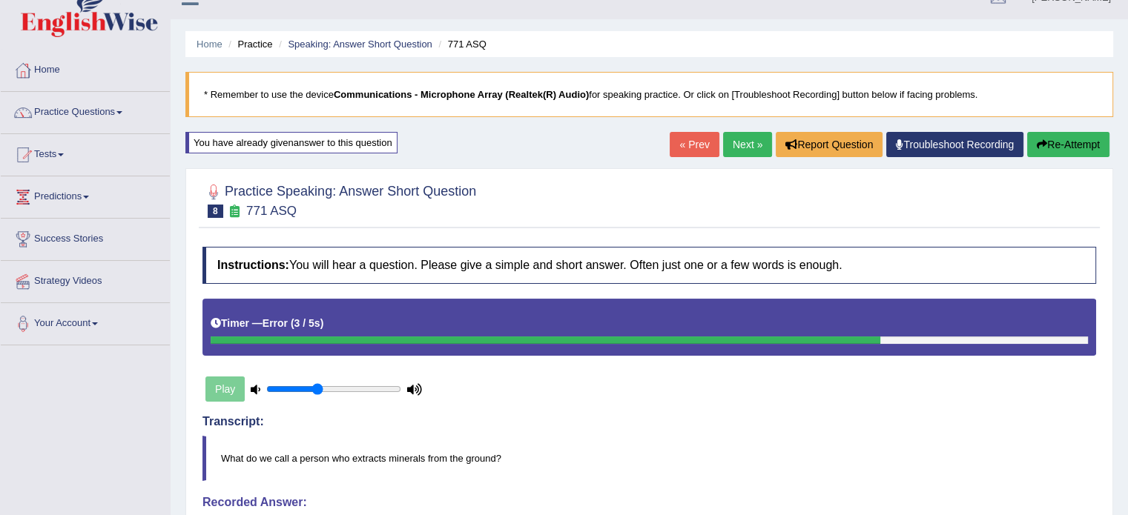
scroll to position [23, 0]
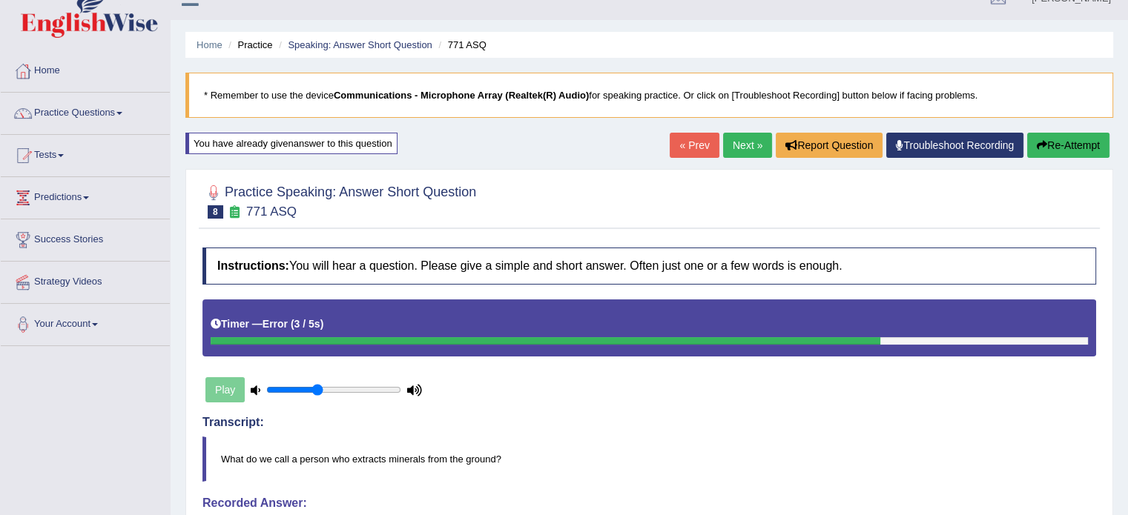
click at [733, 142] on link "Next »" at bounding box center [747, 145] width 49 height 25
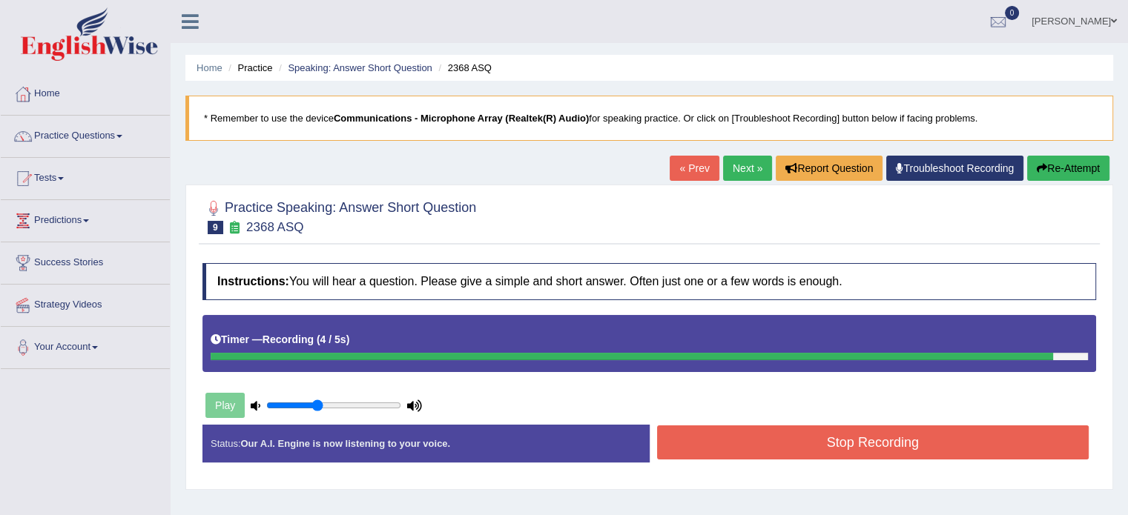
click at [917, 452] on button "Stop Recording" at bounding box center [873, 443] width 432 height 34
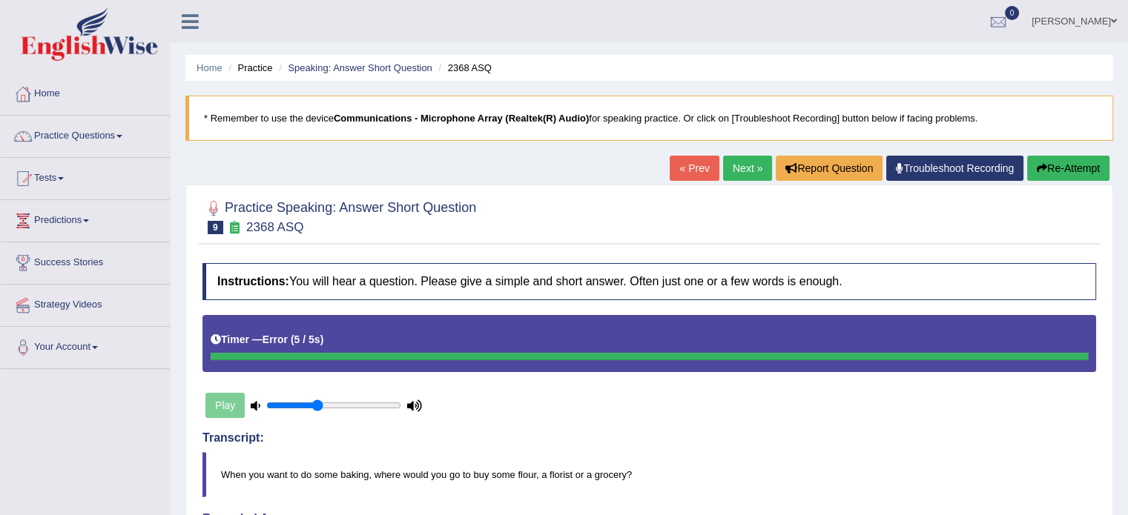
click at [742, 161] on link "Next »" at bounding box center [747, 168] width 49 height 25
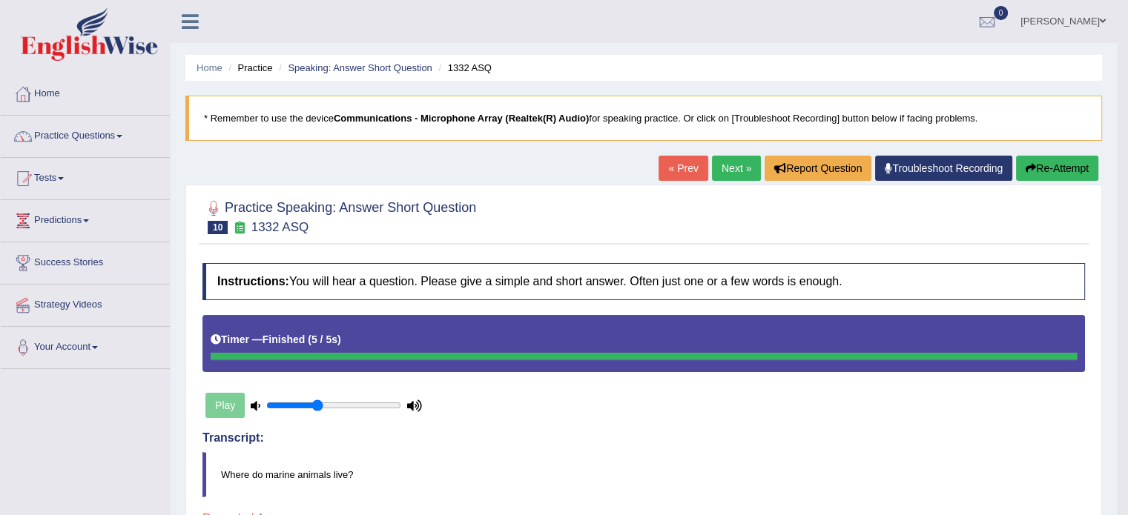
click at [1066, 176] on button "Re-Attempt" at bounding box center [1057, 168] width 82 height 25
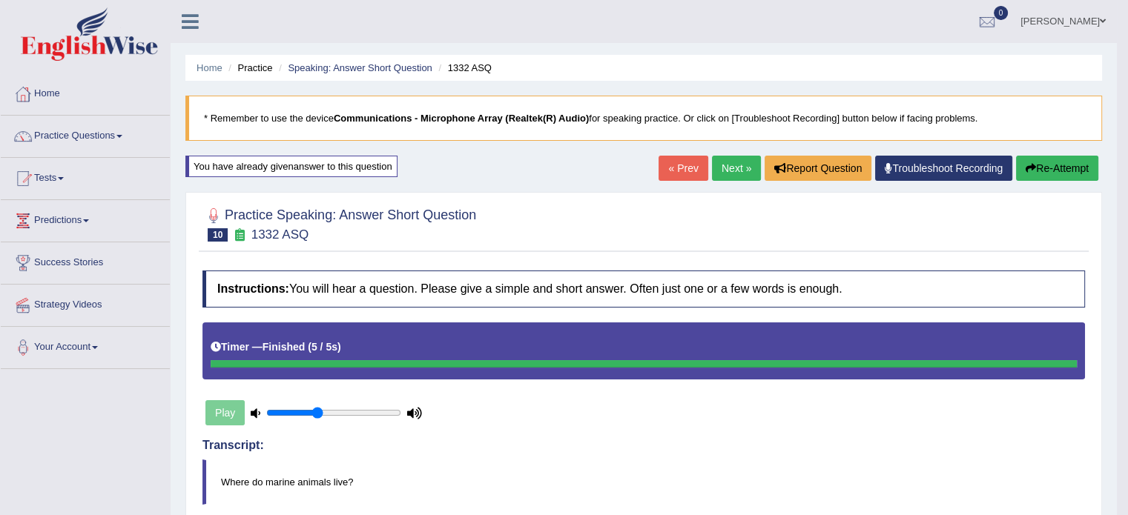
click at [730, 169] on link "Next »" at bounding box center [736, 168] width 49 height 25
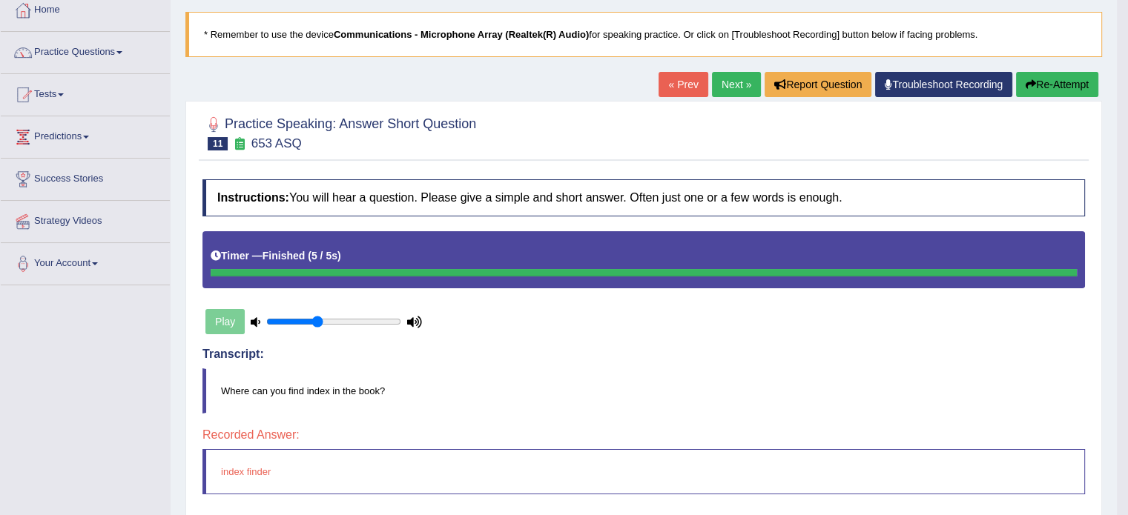
scroll to position [82, 0]
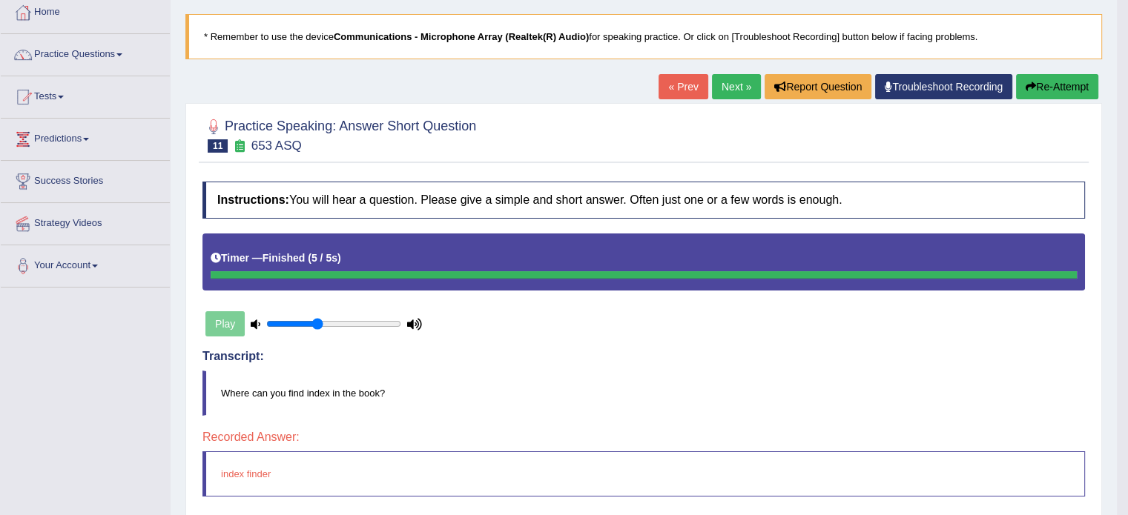
click at [722, 85] on link "Next »" at bounding box center [736, 86] width 49 height 25
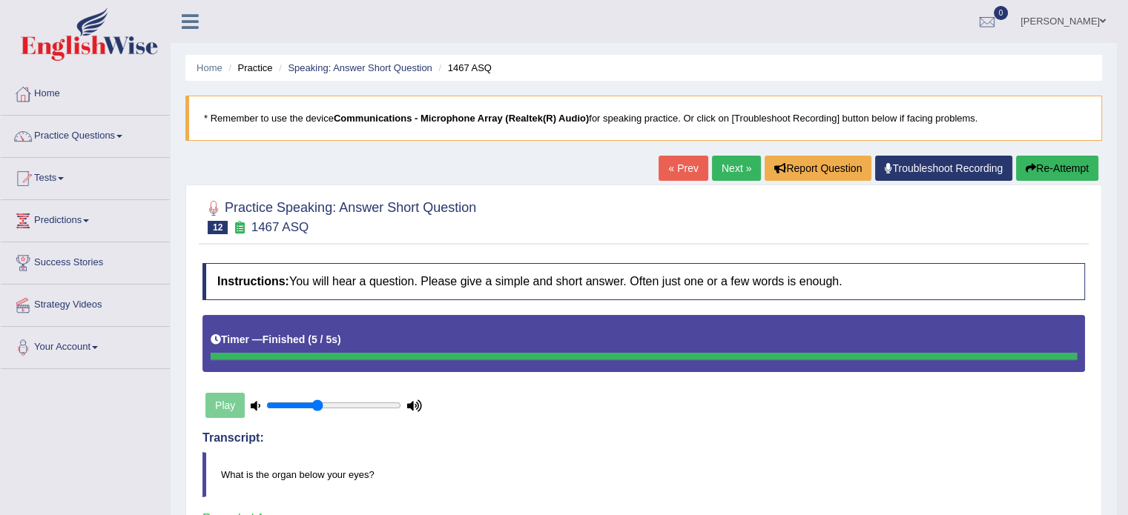
click at [721, 159] on link "Next »" at bounding box center [736, 168] width 49 height 25
click at [110, 130] on link "Practice Questions" at bounding box center [85, 134] width 169 height 37
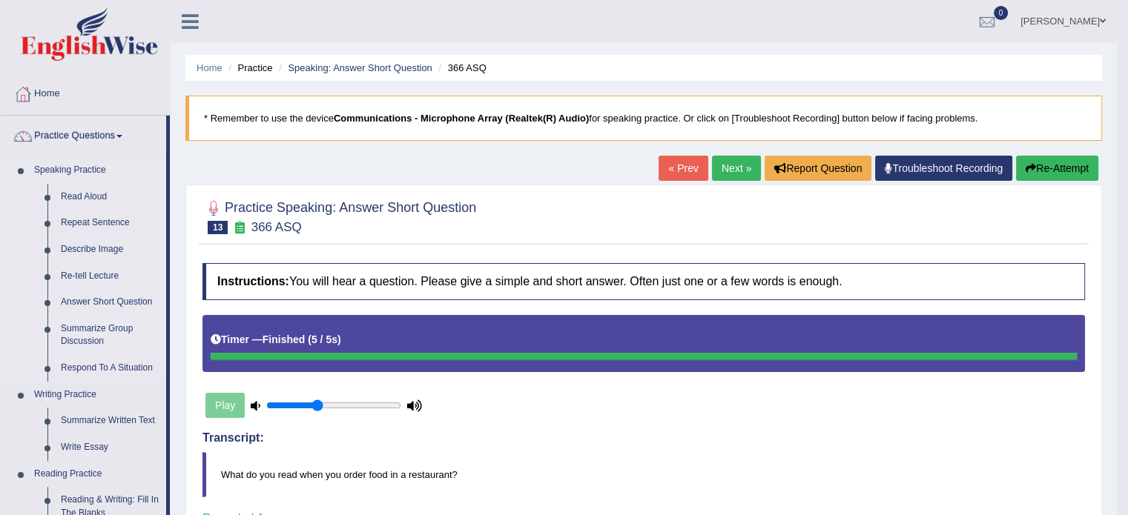
click at [96, 340] on link "Summarize Group Discussion" at bounding box center [110, 335] width 112 height 39
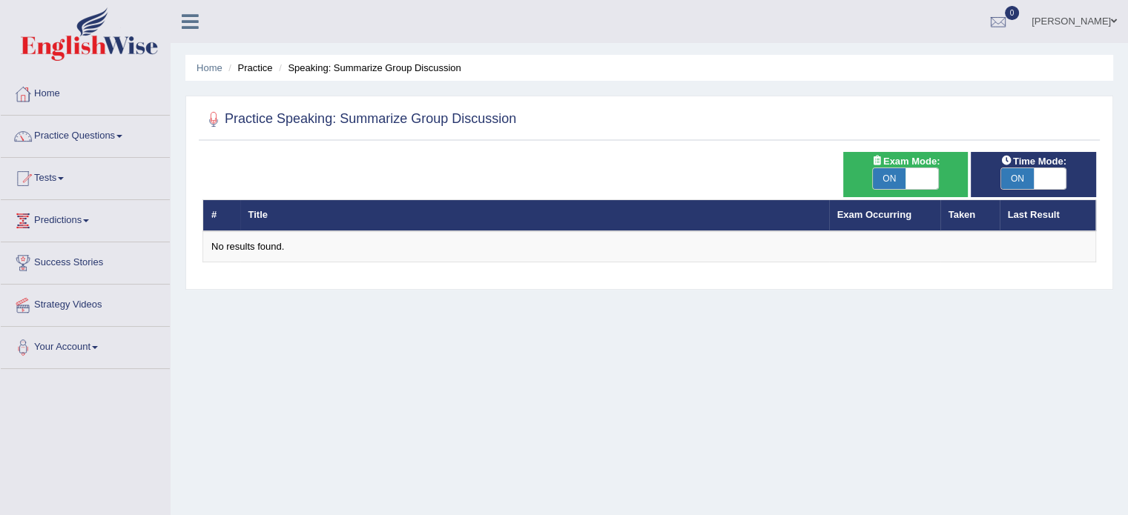
checkbox input "false"
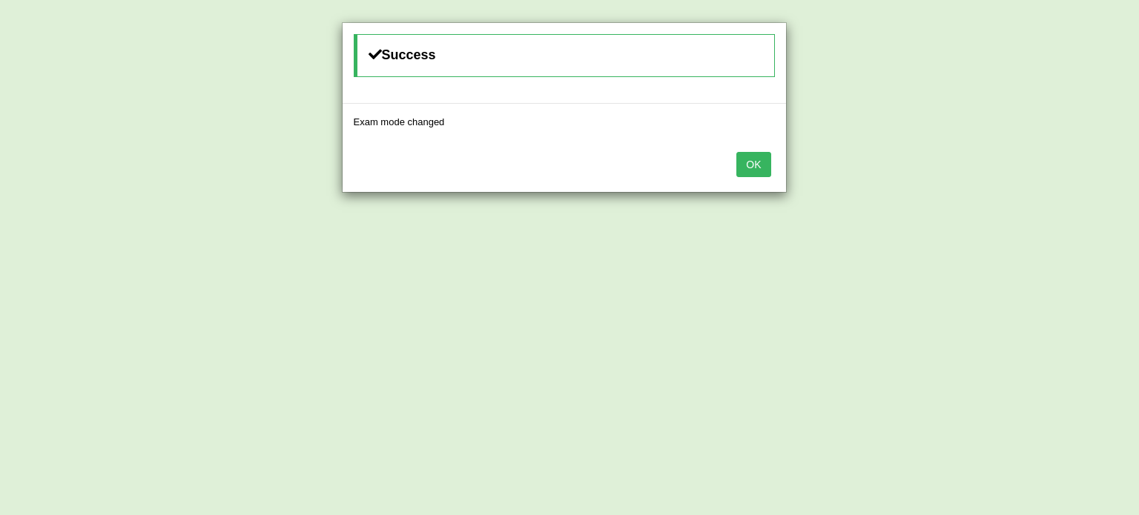
click at [739, 159] on button "OK" at bounding box center [753, 164] width 34 height 25
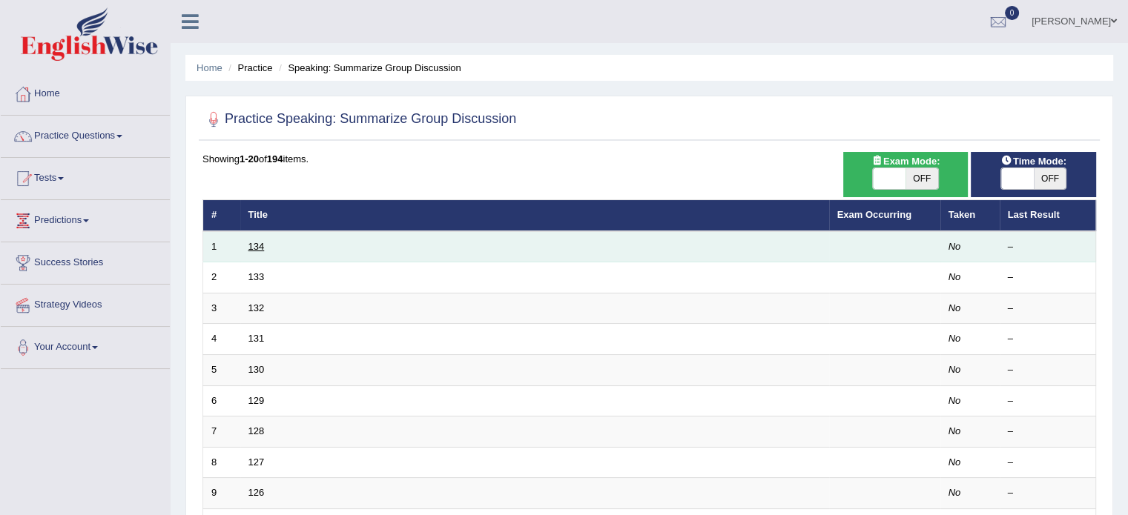
click at [258, 248] on link "134" at bounding box center [256, 246] width 16 height 11
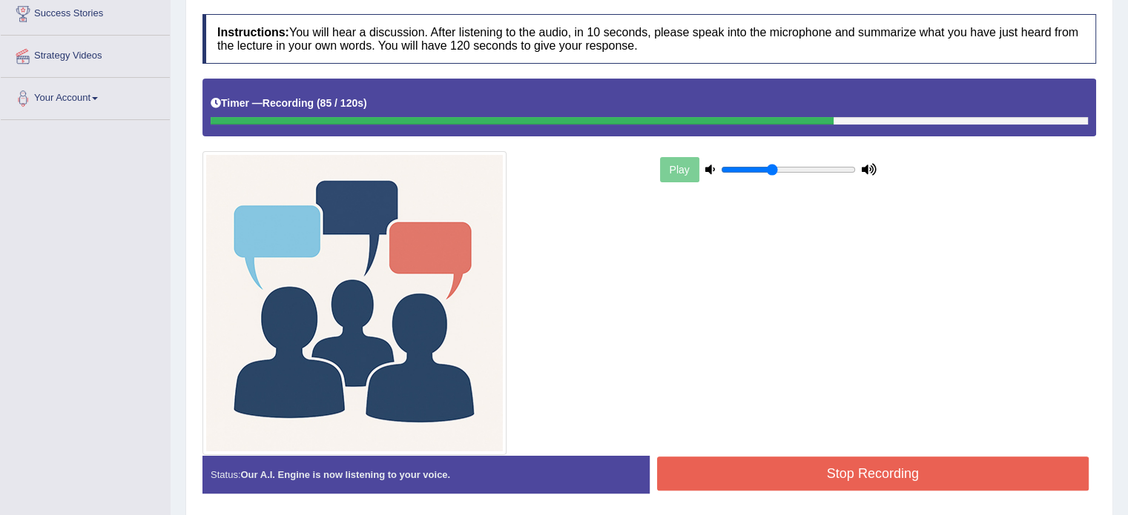
scroll to position [300, 0]
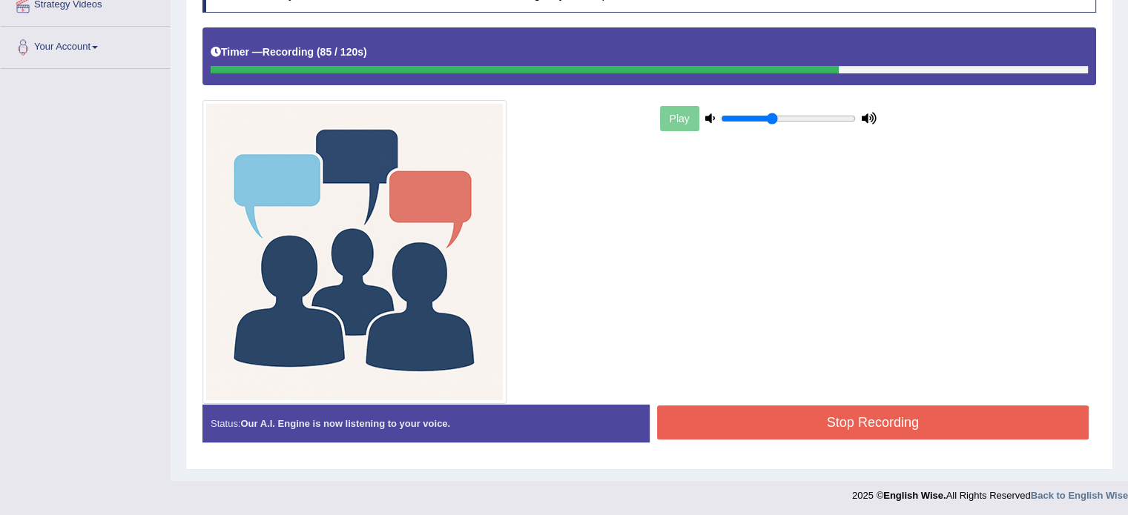
click at [895, 424] on button "Stop Recording" at bounding box center [873, 423] width 432 height 34
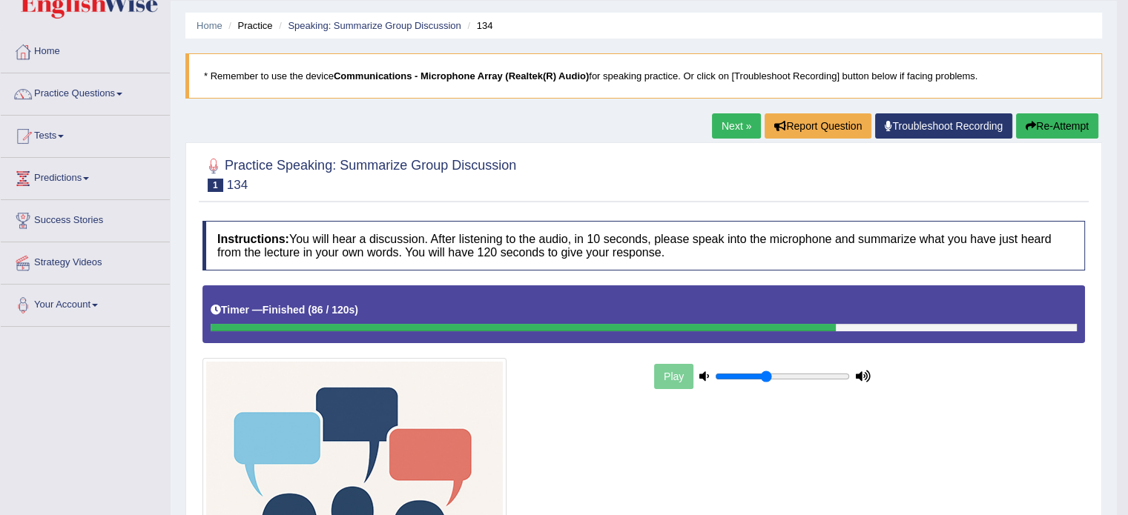
scroll to position [42, 0]
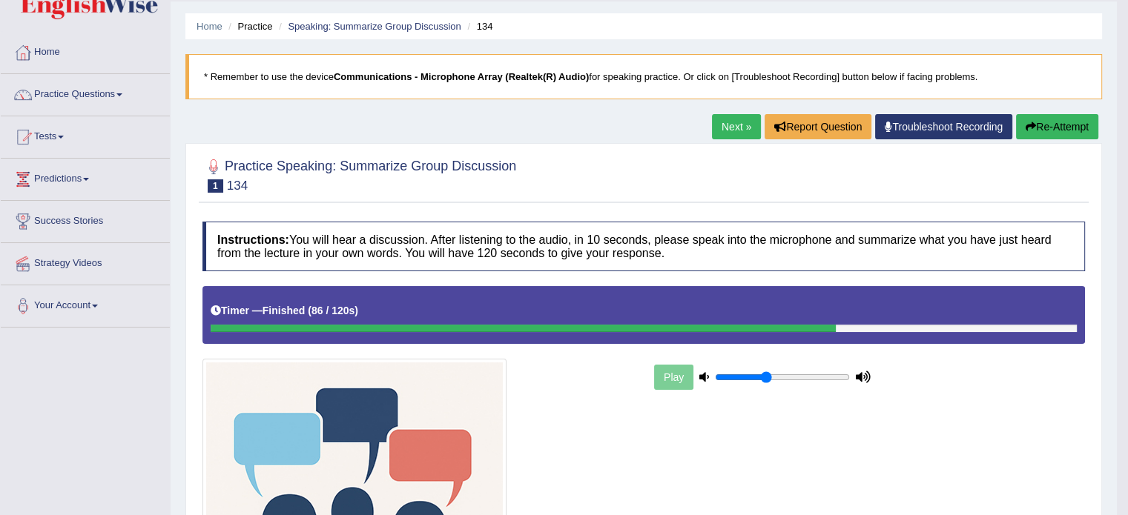
click at [719, 114] on link "Next »" at bounding box center [736, 126] width 49 height 25
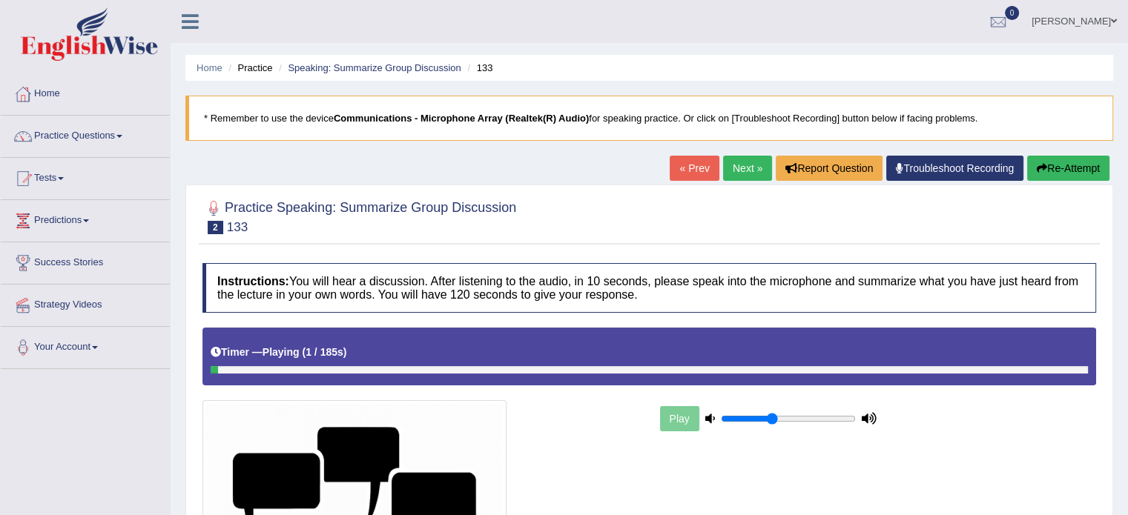
click at [216, 369] on div at bounding box center [214, 369] width 7 height 7
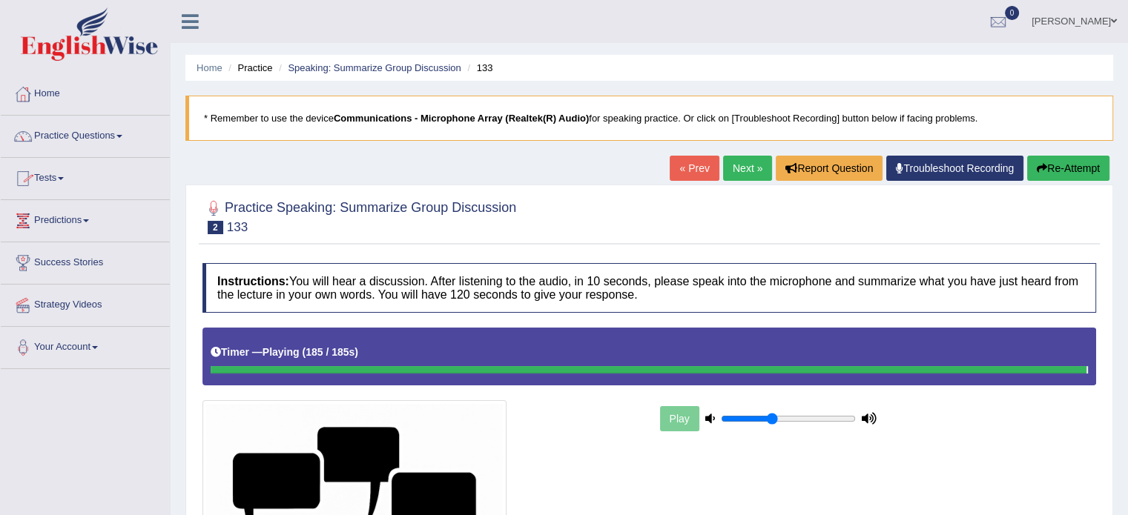
click at [739, 171] on link "Next »" at bounding box center [747, 168] width 49 height 25
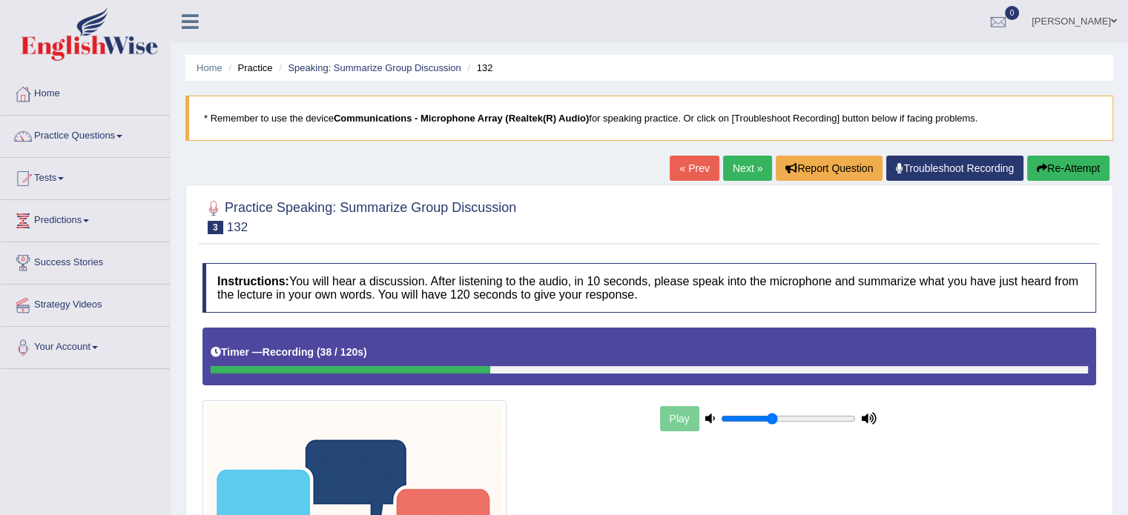
click at [1059, 174] on button "Re-Attempt" at bounding box center [1068, 168] width 82 height 25
click link "Next »"
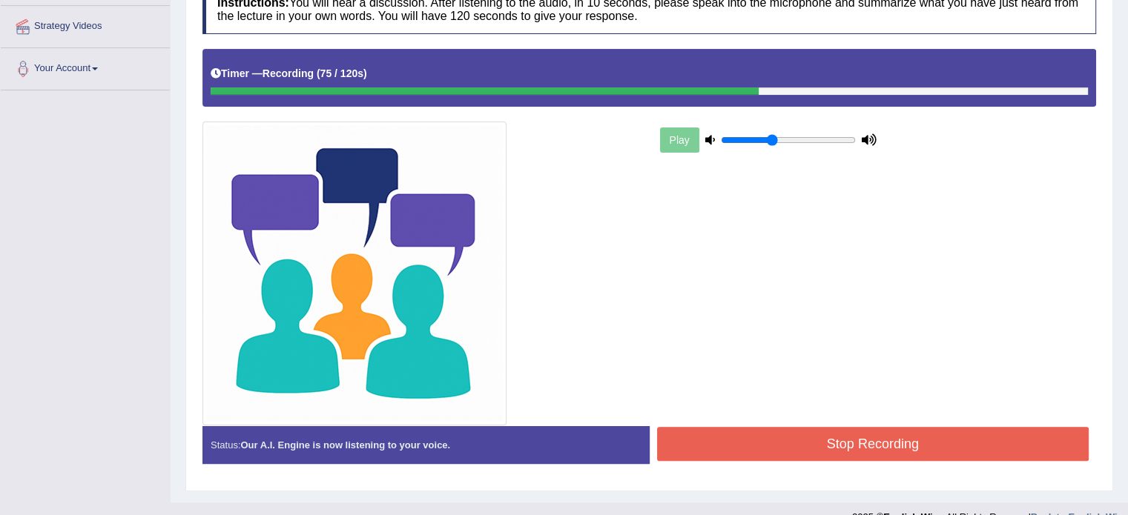
scroll to position [284, 0]
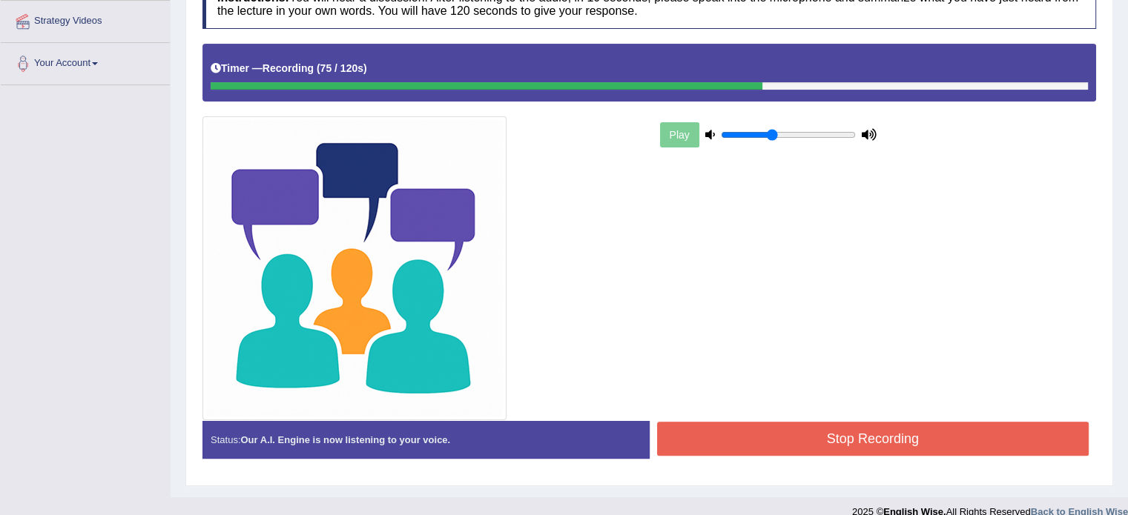
click at [859, 442] on button "Stop Recording" at bounding box center [873, 439] width 432 height 34
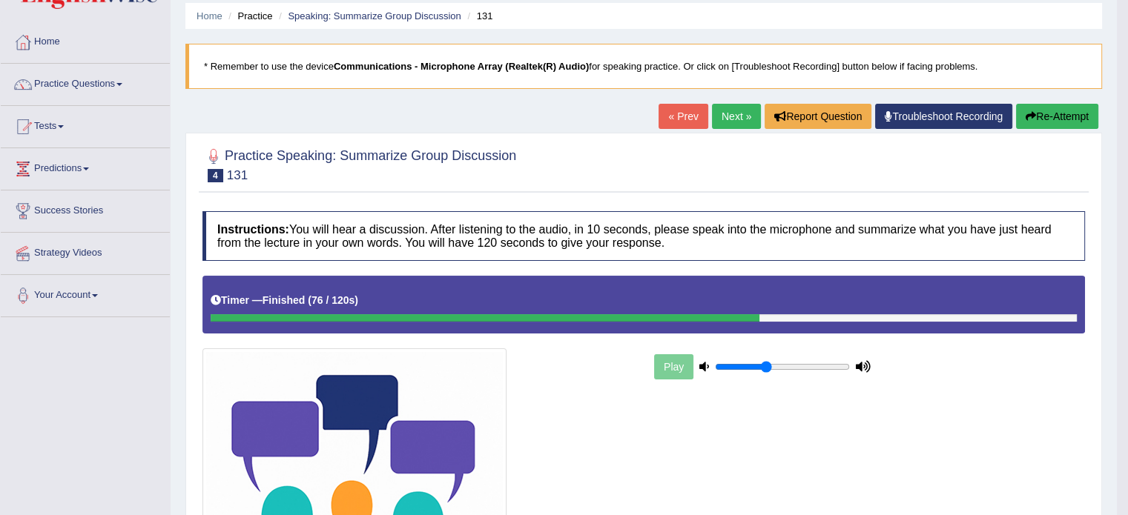
scroll to position [53, 0]
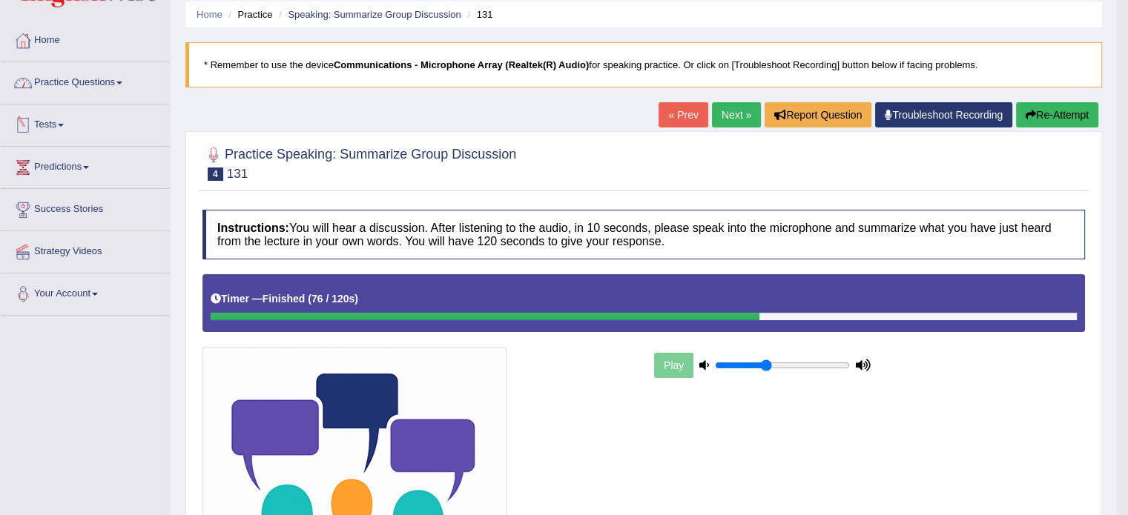
click at [122, 82] on span at bounding box center [119, 83] width 6 height 3
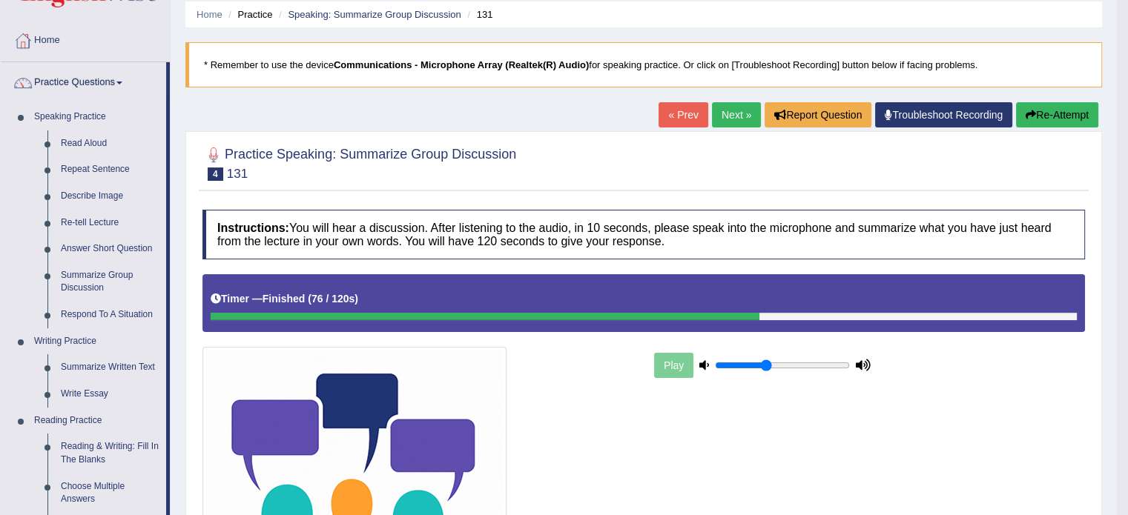
click at [731, 115] on link "Next »" at bounding box center [736, 114] width 49 height 25
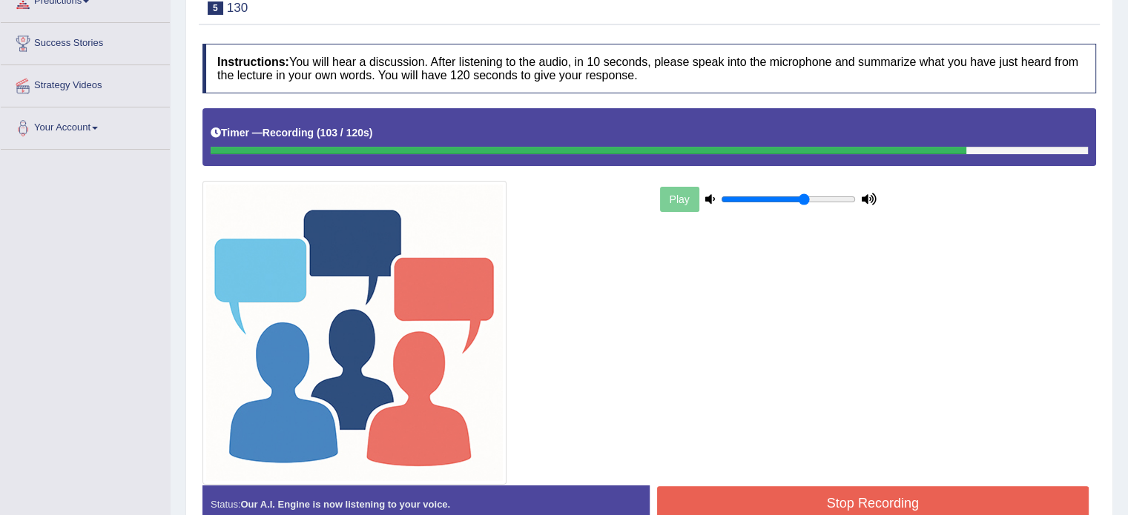
type input "0.65"
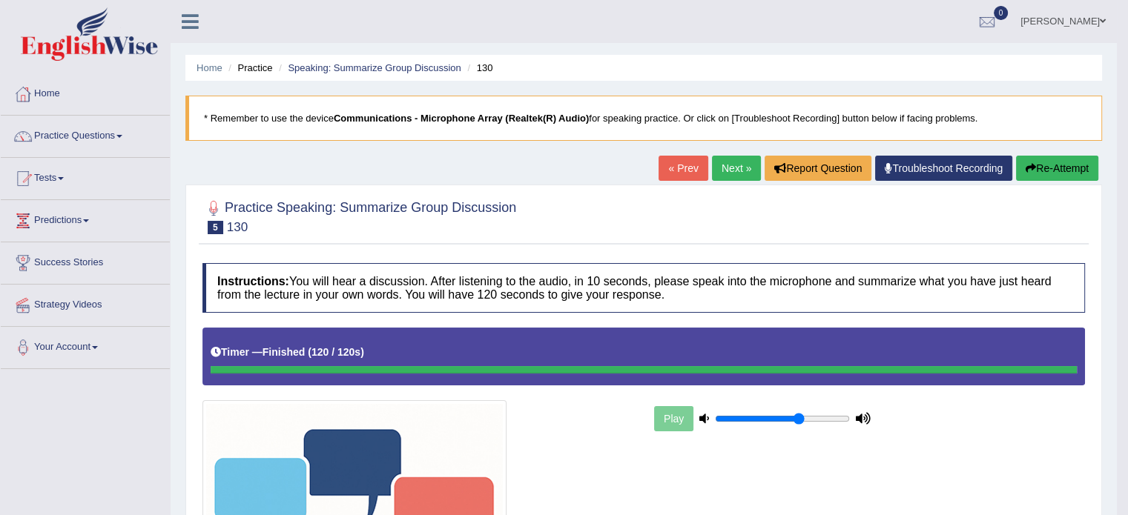
click at [739, 169] on link "Next »" at bounding box center [736, 168] width 49 height 25
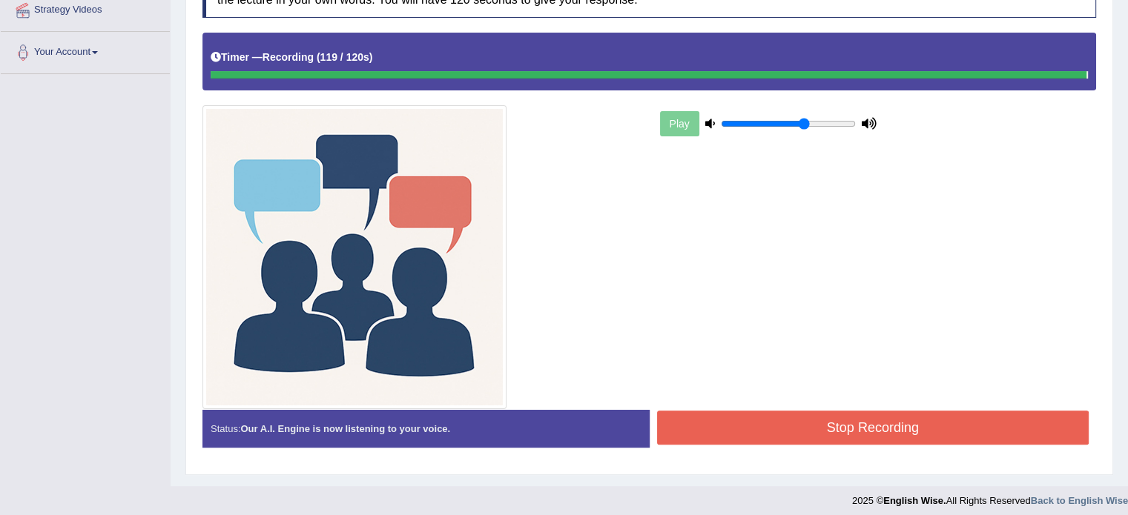
scroll to position [300, 0]
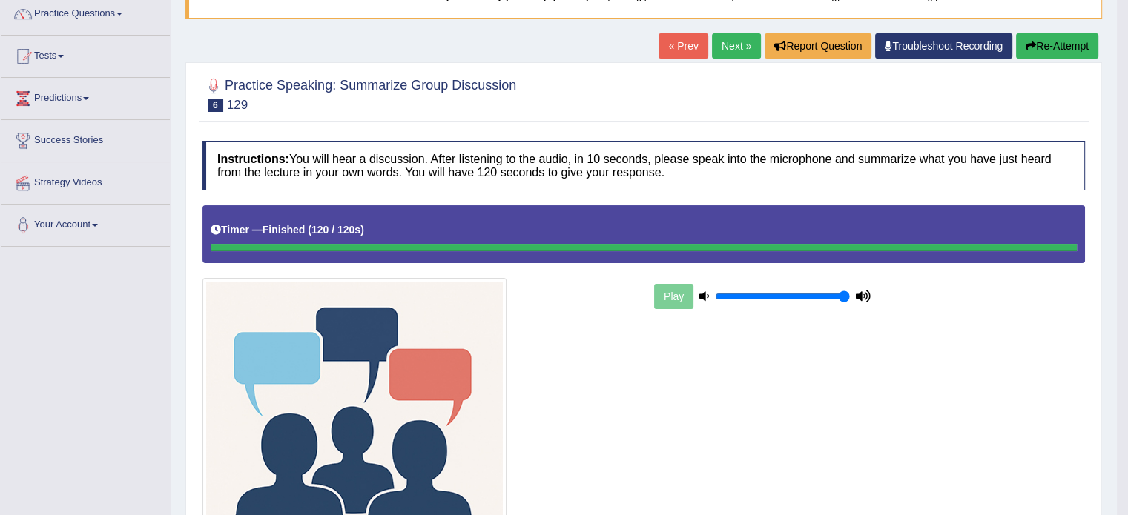
scroll to position [64, 0]
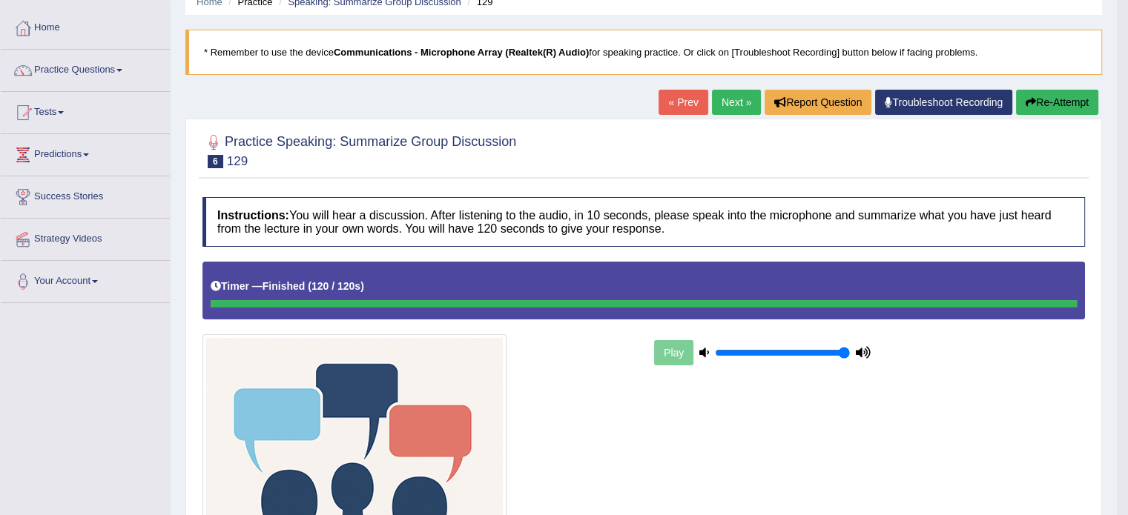
type input "1"
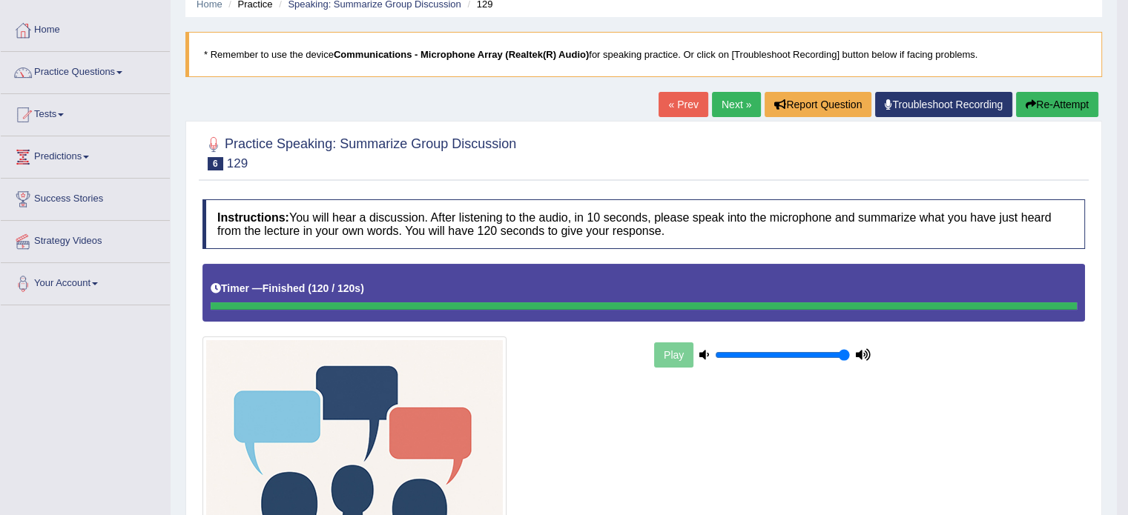
click at [725, 107] on link "Next »" at bounding box center [736, 104] width 49 height 25
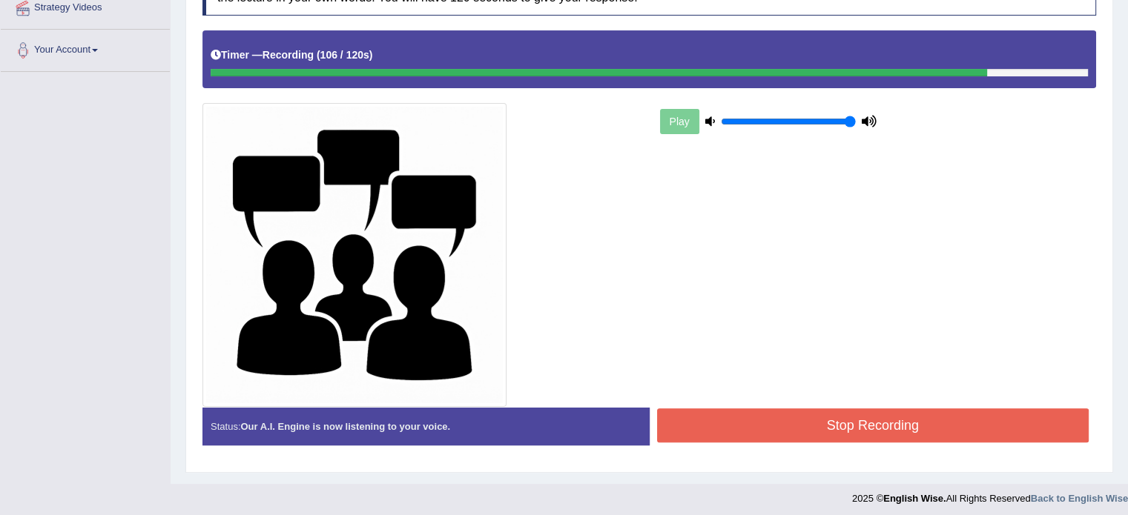
scroll to position [300, 0]
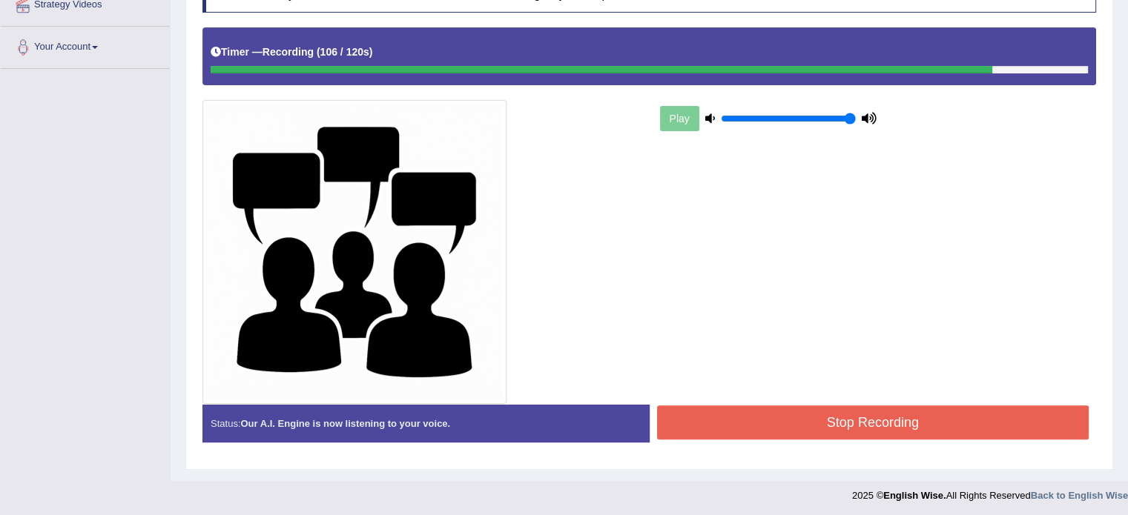
click at [893, 429] on button "Stop Recording" at bounding box center [873, 423] width 432 height 34
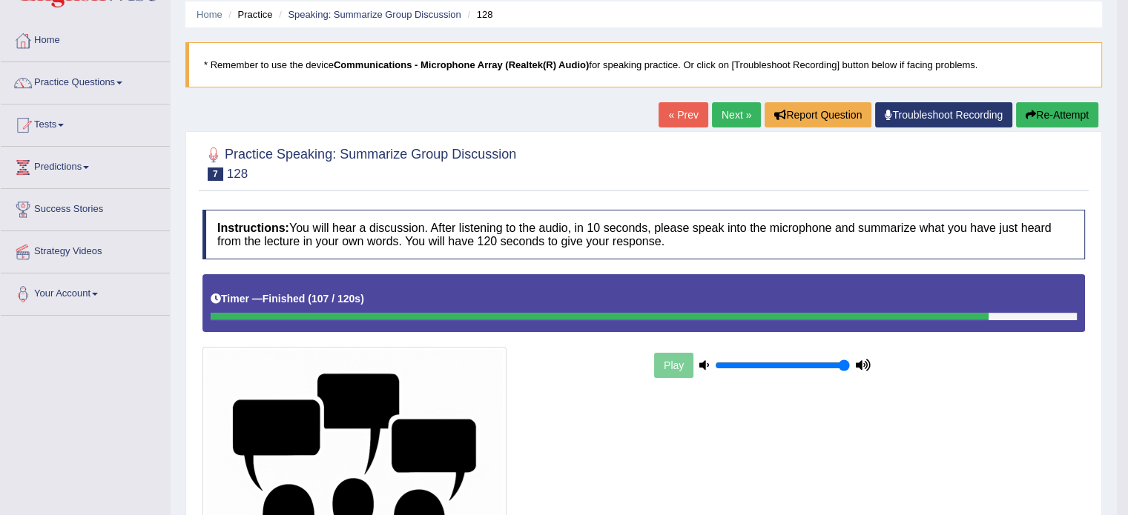
scroll to position [0, 0]
